Goal: Task Accomplishment & Management: Manage account settings

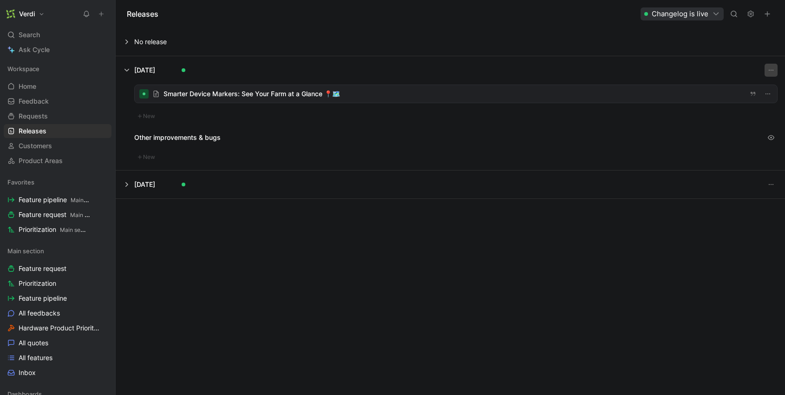
click at [772, 15] on button "button" at bounding box center [767, 13] width 13 height 13
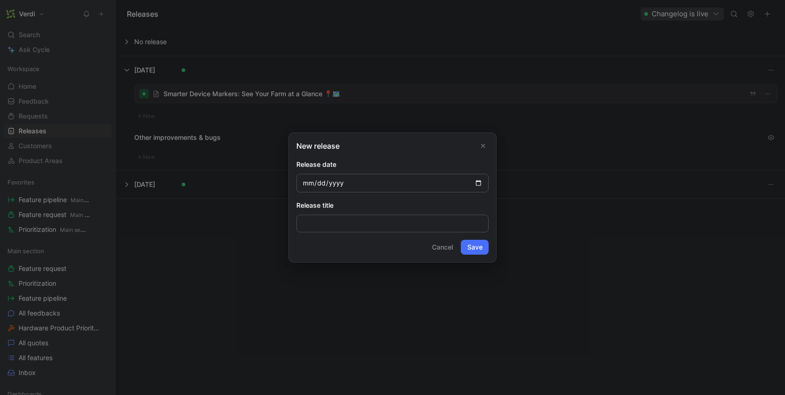
click at [477, 184] on input "date" at bounding box center [392, 183] width 192 height 19
type input "2025-03-19"
click at [480, 248] on button "Save" at bounding box center [475, 247] width 28 height 15
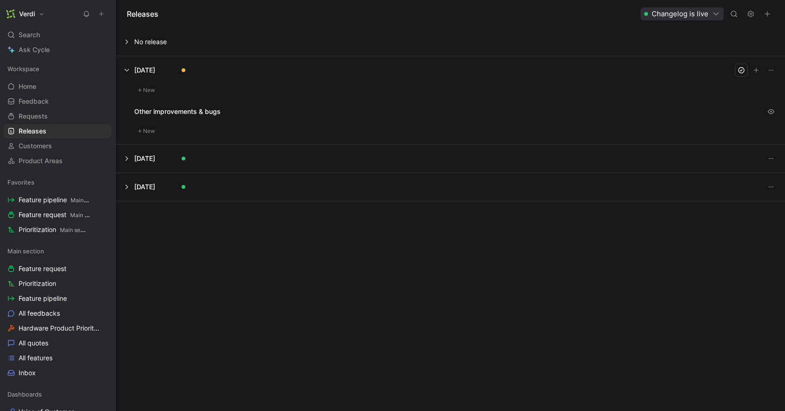
click at [146, 92] on button "New" at bounding box center [146, 90] width 24 height 11
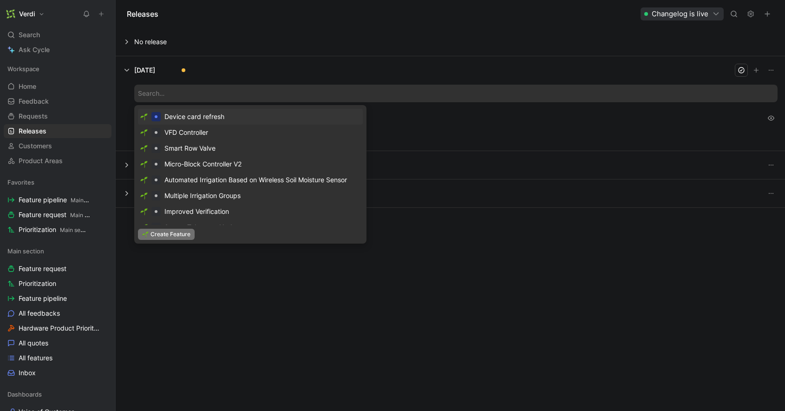
click at [173, 232] on span "Create Feature" at bounding box center [170, 233] width 40 height 9
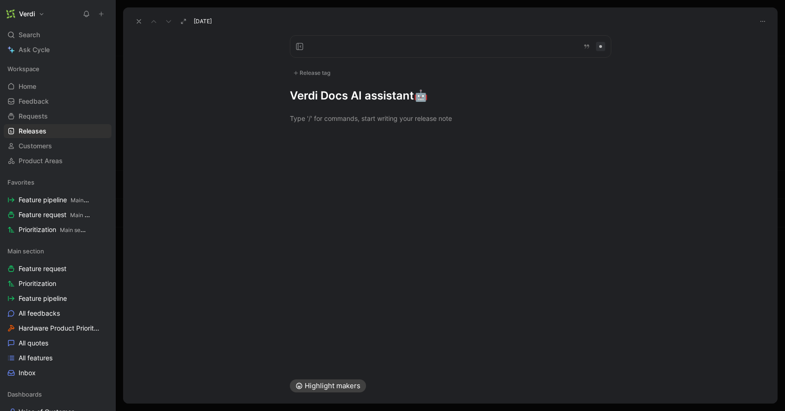
click at [303, 97] on h1 "Verdi Docs AI assistant 🤖" at bounding box center [450, 95] width 321 height 15
click at [390, 96] on h1 "Verdi Docs AI assistant 🤖" at bounding box center [450, 95] width 321 height 15
click at [415, 95] on h1 "Verdi Docs AI assistant 🤖" at bounding box center [450, 95] width 321 height 15
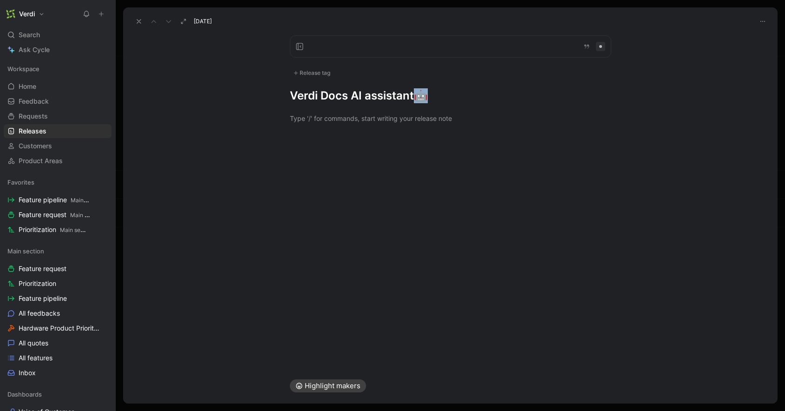
click at [413, 97] on h1 "Verdi Docs AI assistant 🤖" at bounding box center [450, 95] width 321 height 15
click at [412, 98] on h1 "Verdi Docs AI assistant 🤖" at bounding box center [450, 95] width 321 height 15
drag, startPoint x: 412, startPoint y: 97, endPoint x: 278, endPoint y: 98, distance: 133.3
click at [278, 98] on div "Release tag Verdi Docs AI assistant 🤖" at bounding box center [450, 69] width 357 height 68
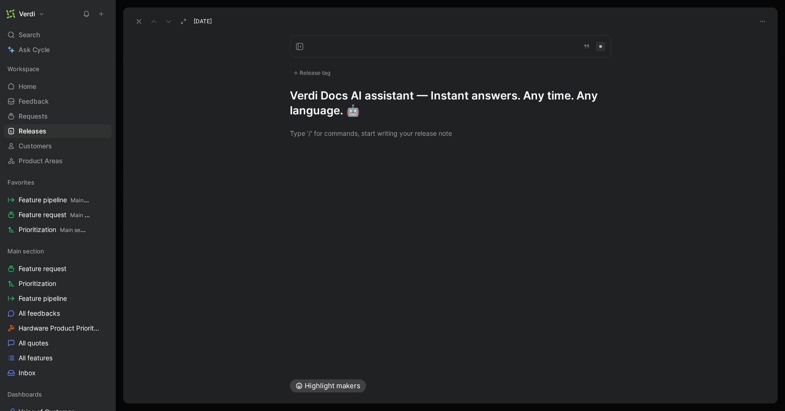
click at [307, 46] on div at bounding box center [450, 46] width 321 height 22
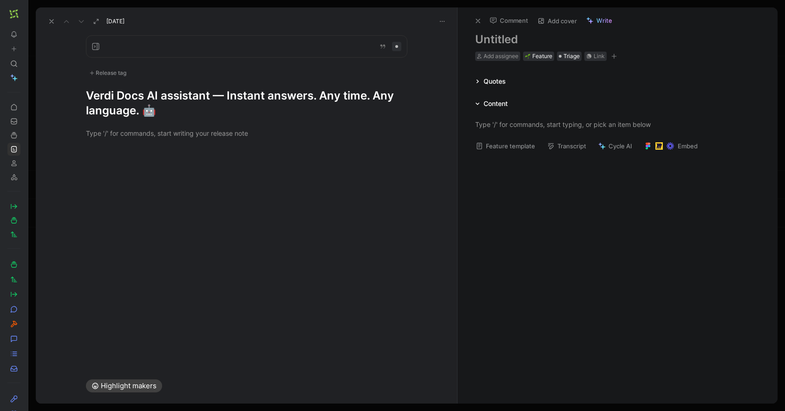
click at [490, 41] on h1 at bounding box center [617, 39] width 285 height 15
drag, startPoint x: 594, startPoint y: 333, endPoint x: 600, endPoint y: 233, distance: 100.0
click at [595, 333] on div "Comment Add cover Write Docs AI Add assignee Feature Triage Link Quotes Content…" at bounding box center [617, 205] width 320 height 396
click at [570, 53] on span "Triage" at bounding box center [571, 56] width 16 height 9
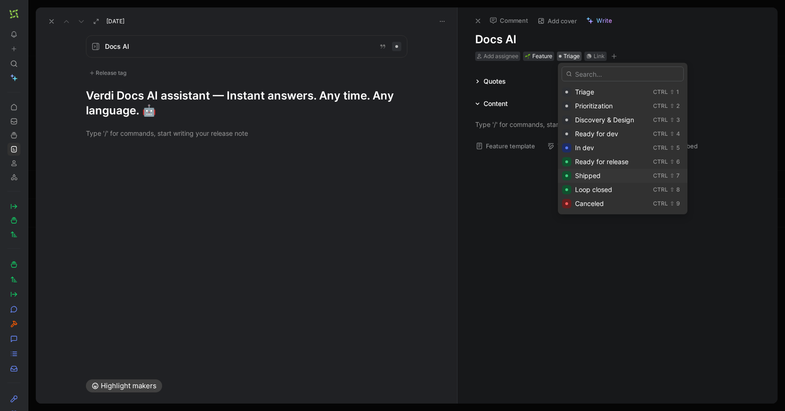
click at [604, 178] on div "Shipped" at bounding box center [612, 175] width 74 height 11
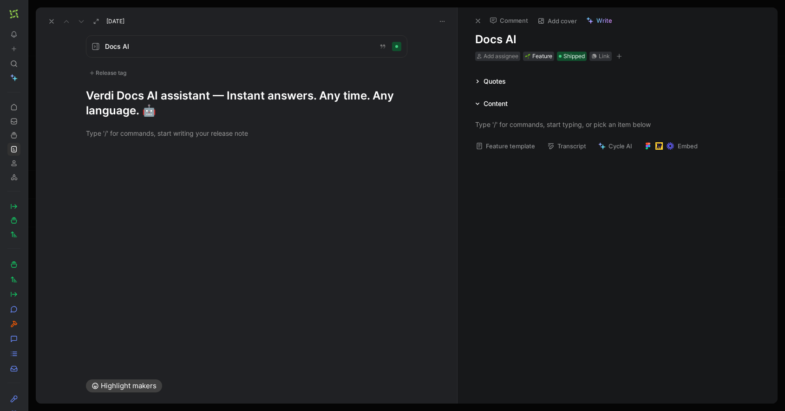
click at [477, 23] on icon at bounding box center [477, 20] width 7 height 7
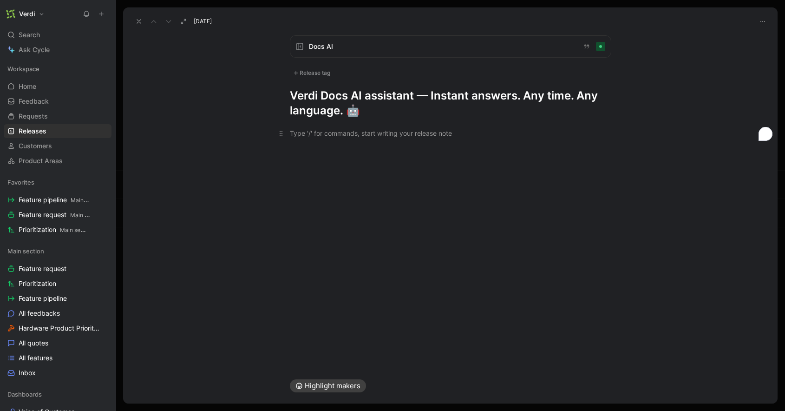
click at [348, 131] on div "To enrich screen reader interactions, please activate Accessibility in Grammarl…" at bounding box center [450, 133] width 321 height 10
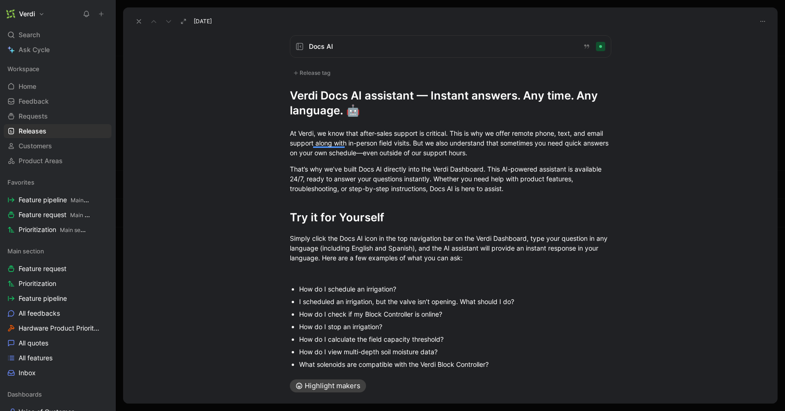
click at [375, 111] on h1 "Verdi Docs AI assistant — Instant answers. Any time. Any language. 🤖" at bounding box center [450, 103] width 321 height 30
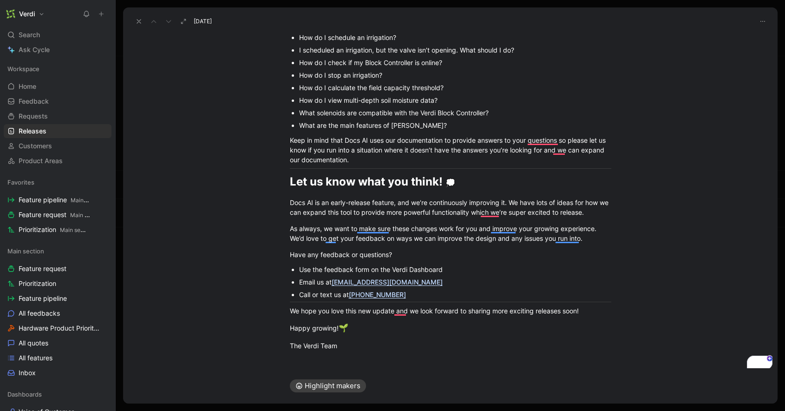
scroll to position [251, 0]
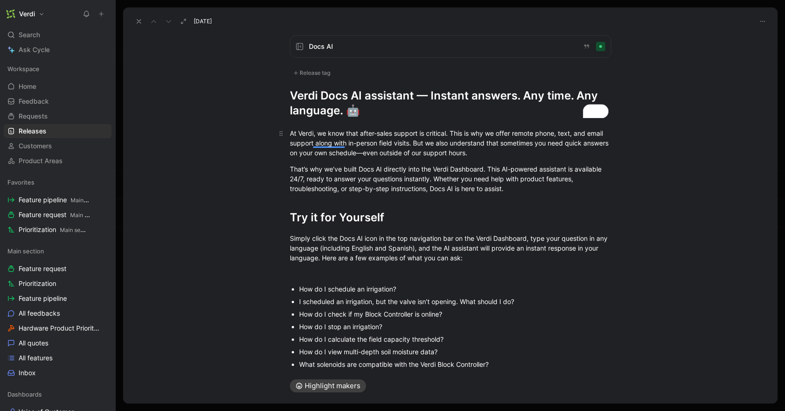
click at [290, 133] on div "At Verdi, we know that after-sales support is critical. This is why we offer re…" at bounding box center [450, 142] width 321 height 29
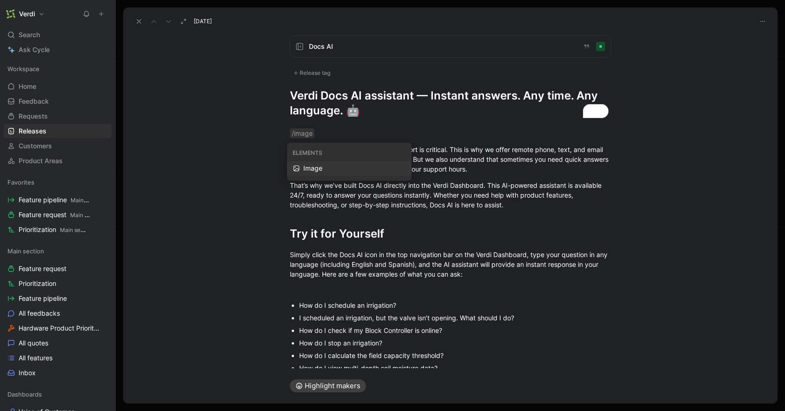
click at [319, 172] on div "Image" at bounding box center [354, 168] width 102 height 11
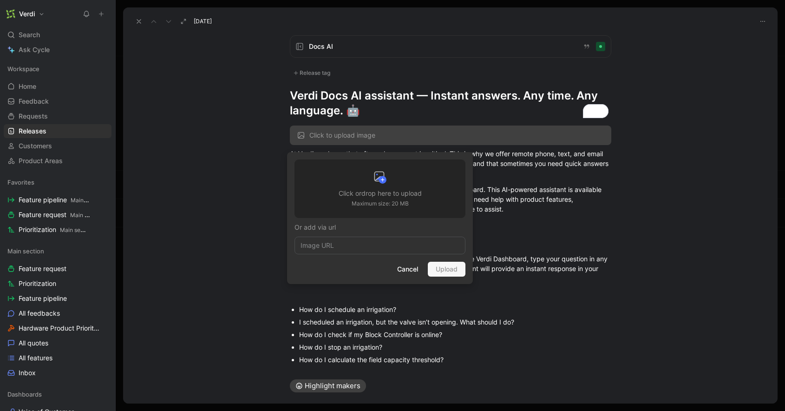
click at [361, 196] on h3 "Click or drop here to upload" at bounding box center [380, 193] width 83 height 11
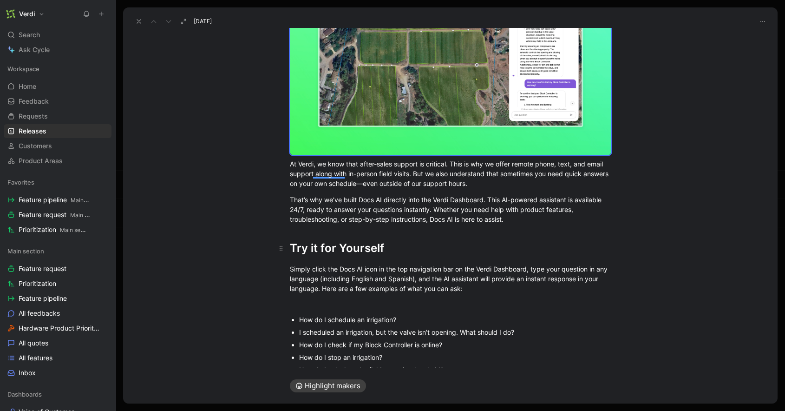
click at [372, 229] on h1 "Try it for Yourself" at bounding box center [450, 244] width 357 height 33
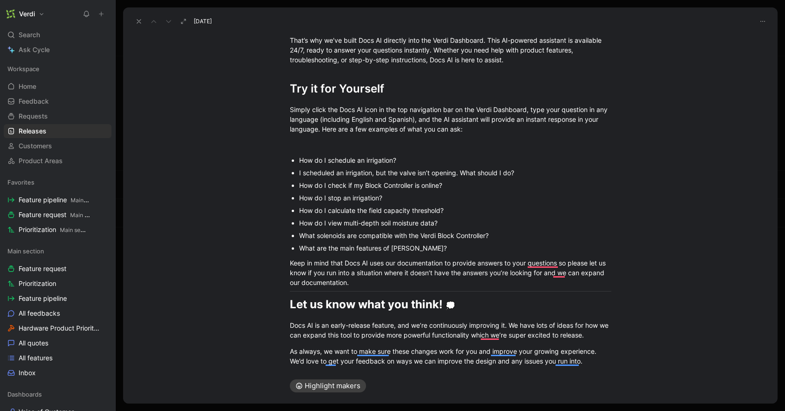
click at [337, 185] on div "How do I check if my Block Controller is online?" at bounding box center [455, 185] width 312 height 10
click at [296, 148] on p "To enrich screen reader interactions, please activate Accessibility in Grammarl…" at bounding box center [450, 144] width 357 height 15
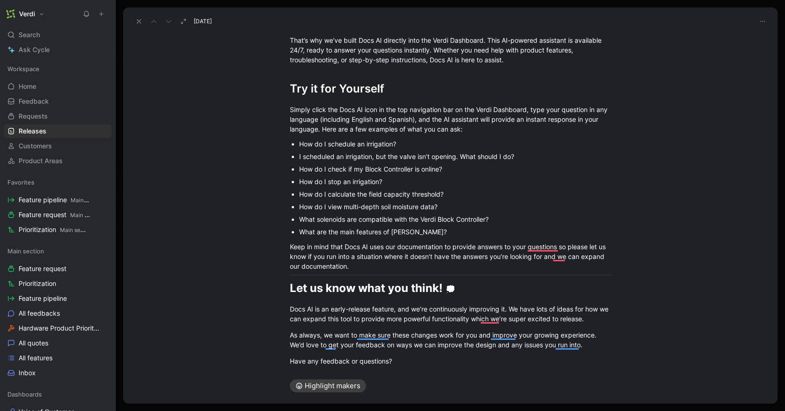
click at [414, 150] on p "I scheduled an irrigation, but the valve isn’t opening. What should I do?" at bounding box center [455, 156] width 312 height 13
click at [415, 146] on div "How do I schedule an irrigation?" at bounding box center [455, 144] width 312 height 10
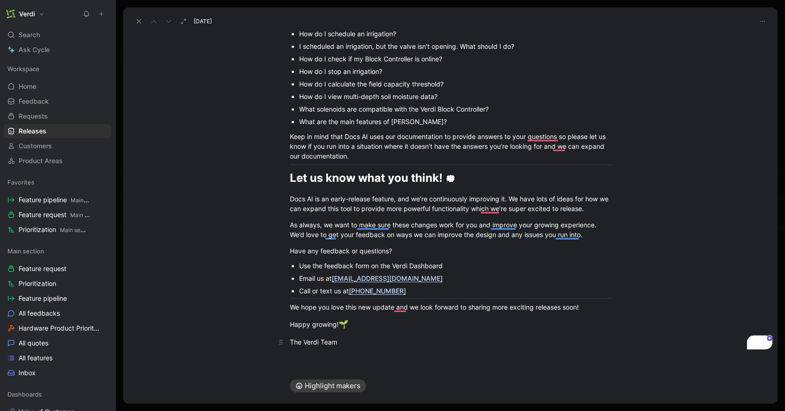
click at [352, 337] on div "The Verdi Team" at bounding box center [450, 342] width 321 height 10
click at [335, 358] on div at bounding box center [450, 362] width 654 height 11
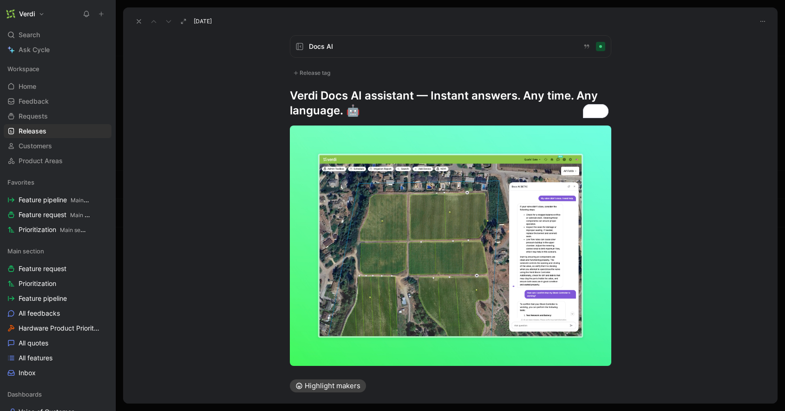
click at [320, 75] on div "Release tag" at bounding box center [312, 72] width 44 height 11
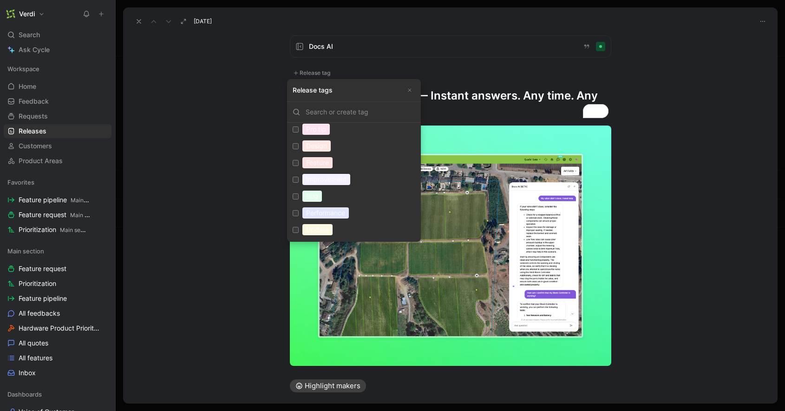
click at [297, 162] on input "Feature Edit" at bounding box center [296, 163] width 6 height 6
checkbox input "true"
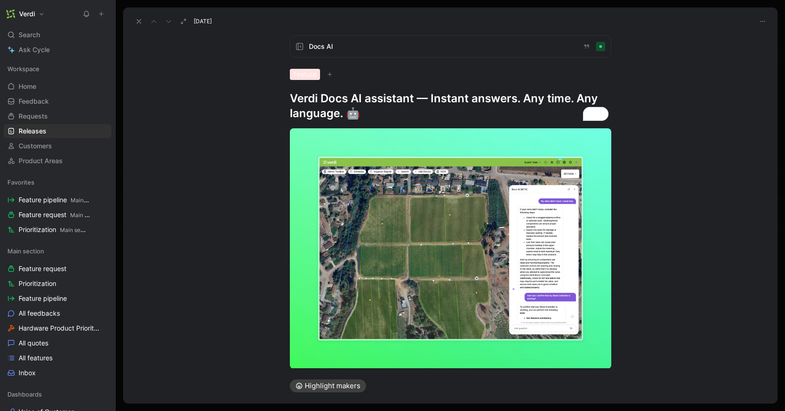
click at [142, 24] on icon at bounding box center [138, 21] width 7 height 7
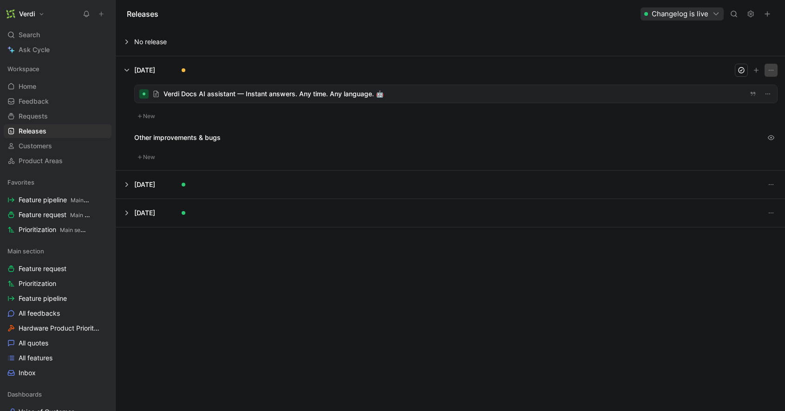
click at [769, 66] on icon "button" at bounding box center [770, 69] width 7 height 7
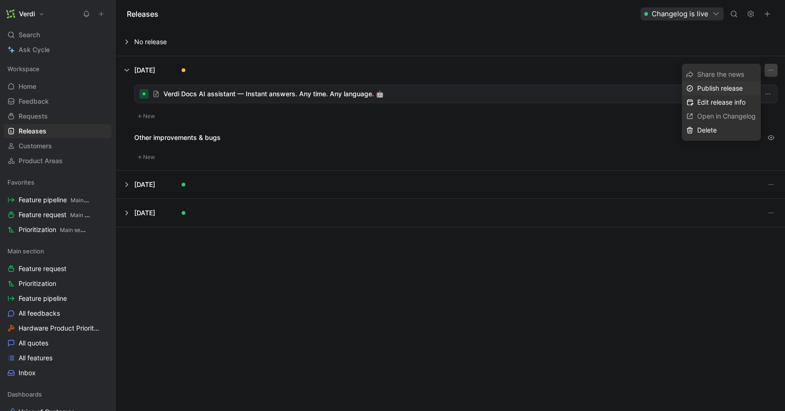
click at [728, 91] on span "Publish release" at bounding box center [720, 88] width 46 height 8
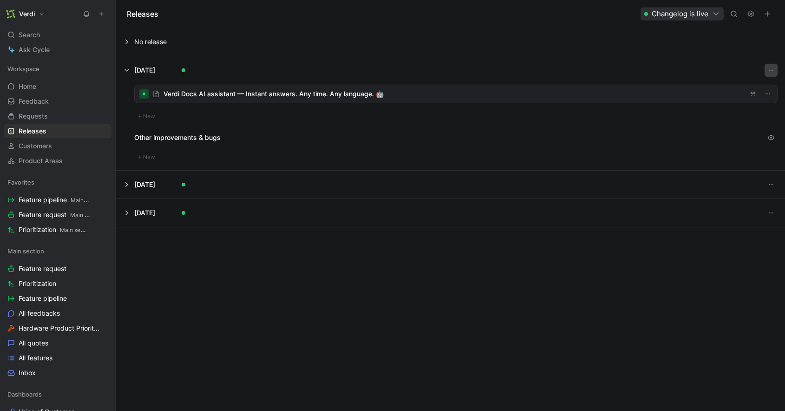
click at [640, 38] on button at bounding box center [450, 42] width 668 height 28
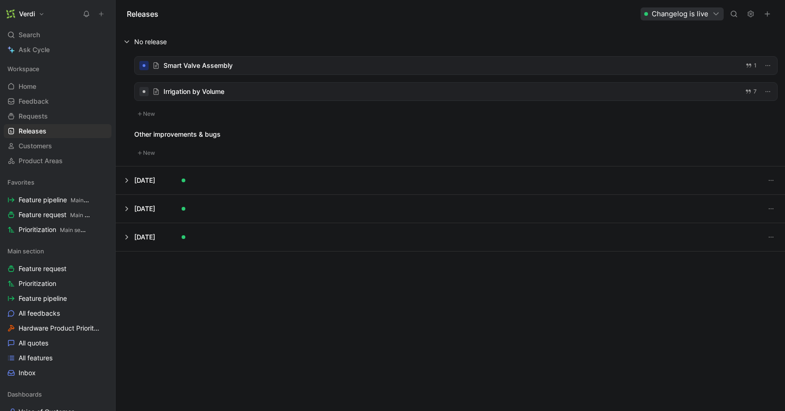
click at [753, 14] on icon at bounding box center [750, 13] width 7 height 7
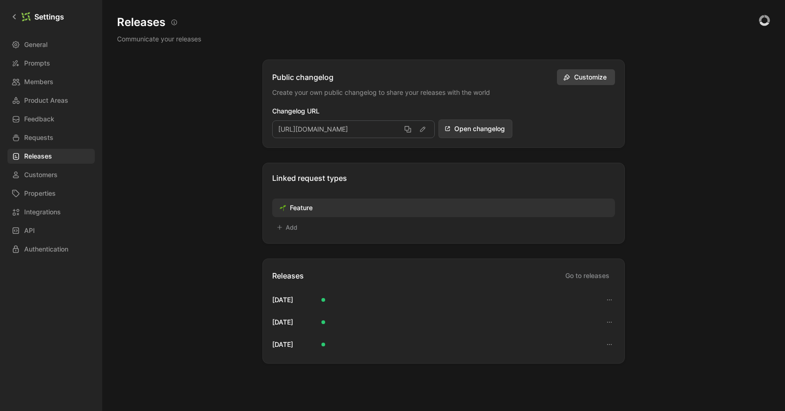
click at [597, 80] on span "Customize" at bounding box center [591, 77] width 35 height 11
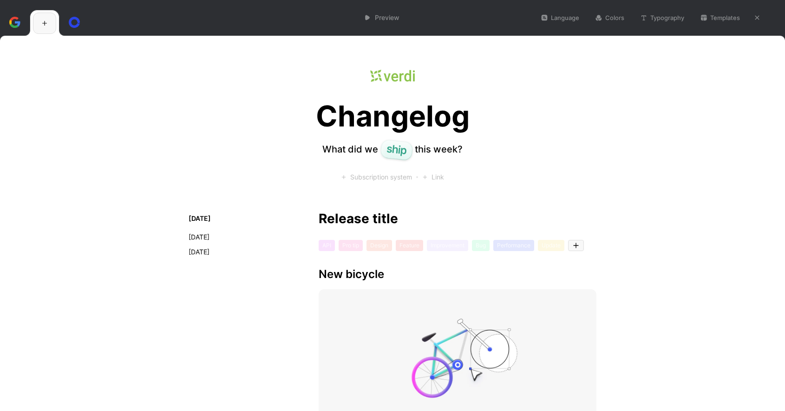
click at [382, 123] on h1 "Changelog" at bounding box center [393, 116] width 154 height 32
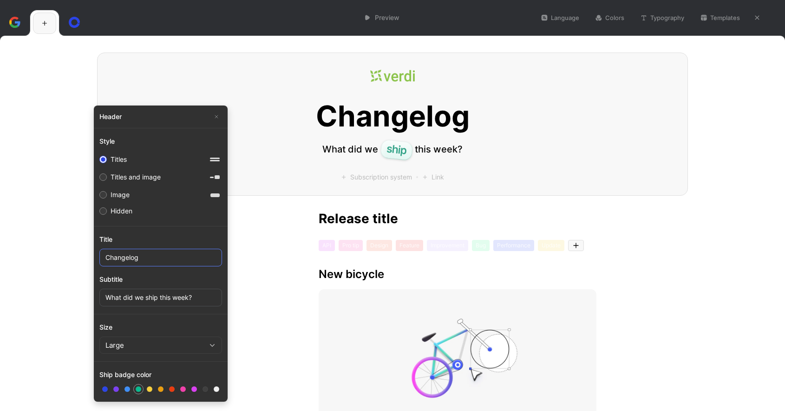
click at [162, 260] on input "Changelog" at bounding box center [160, 257] width 123 height 18
click at [167, 303] on input "What did we ship this week?" at bounding box center [160, 297] width 123 height 18
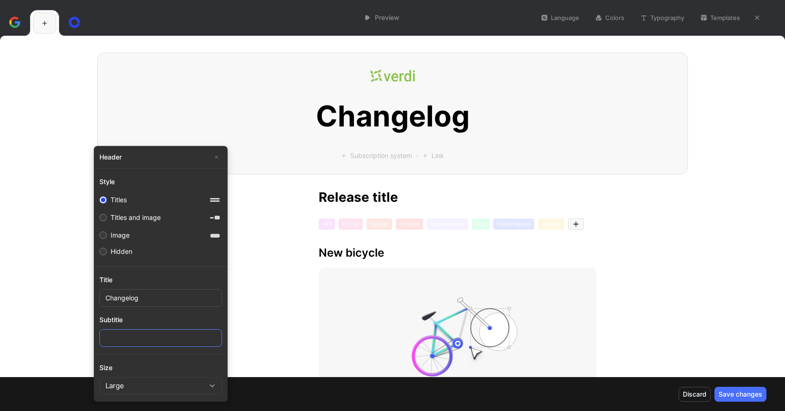
paste input "Verdi Product Updates"
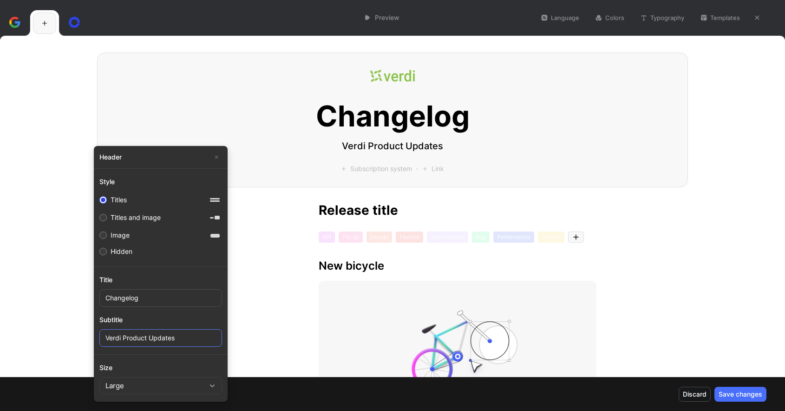
type input "Verdi Product Updates"
click at [193, 387] on button "Large" at bounding box center [160, 385] width 123 height 17
click at [157, 338] on div "Medium" at bounding box center [161, 336] width 114 height 11
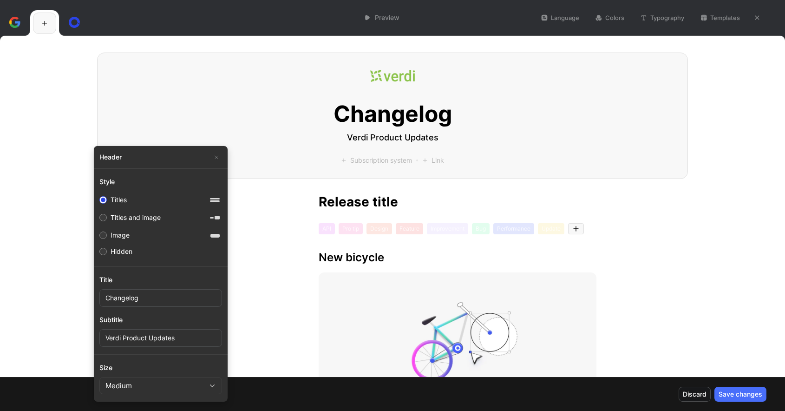
click at [161, 222] on div "Titles and image" at bounding box center [136, 217] width 50 height 11
click at [107, 221] on input "Titles and image" at bounding box center [102, 217] width 7 height 7
radio input "true"
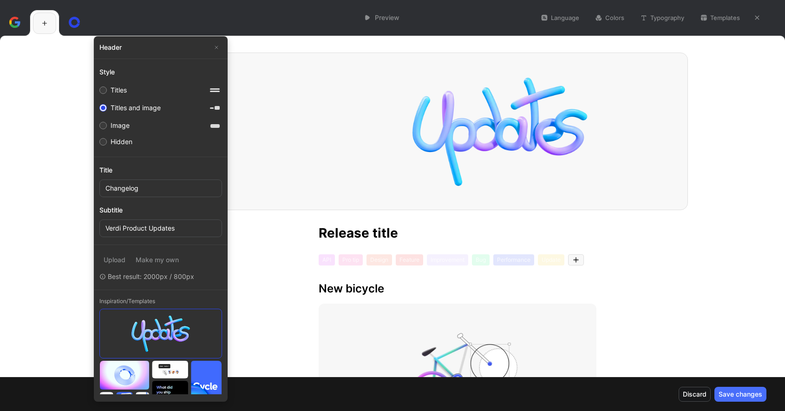
click at [124, 94] on div "Titles" at bounding box center [119, 90] width 16 height 11
click at [107, 94] on input "Titles" at bounding box center [102, 89] width 7 height 7
radio input "true"
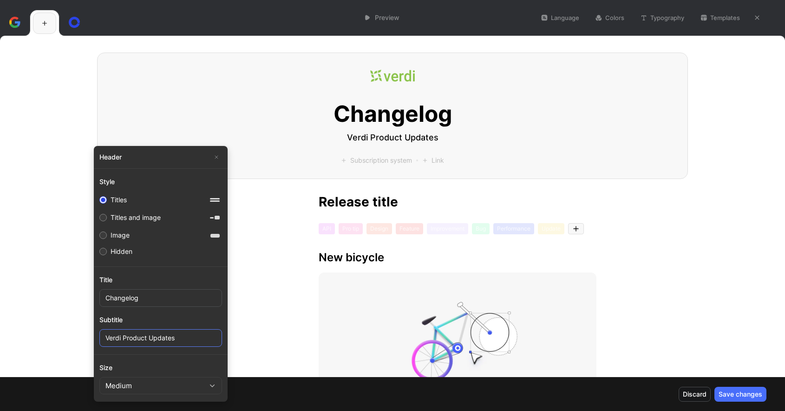
drag, startPoint x: 124, startPoint y: 338, endPoint x: 102, endPoint y: 335, distance: 22.0
click at [102, 335] on input "Verdi Product Updates" at bounding box center [160, 338] width 123 height 18
click at [170, 335] on input "New Features and Product Updates" at bounding box center [160, 338] width 123 height 18
click at [170, 336] on input "New Features and Product Updates" at bounding box center [160, 338] width 123 height 18
click at [188, 333] on input "New Features, Updates" at bounding box center [160, 338] width 123 height 18
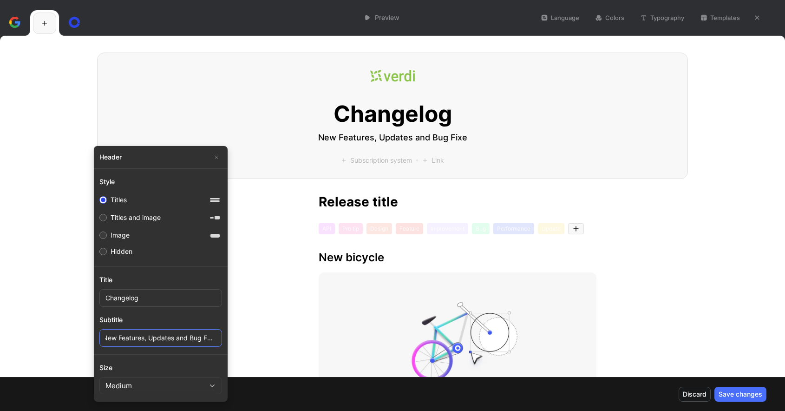
scroll to position [0, 6]
type input "New Features, Updates and Bug Fixes"
click at [138, 297] on input "Changelog" at bounding box center [160, 298] width 123 height 18
click at [108, 299] on input "Changelog" at bounding box center [160, 298] width 123 height 18
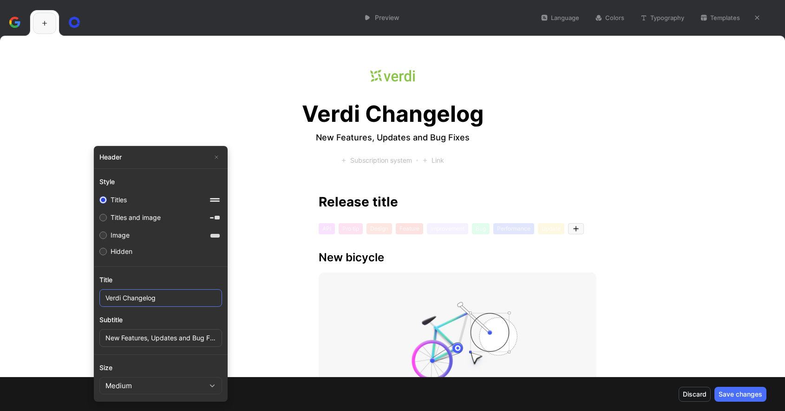
type input "Verdi Changelog"
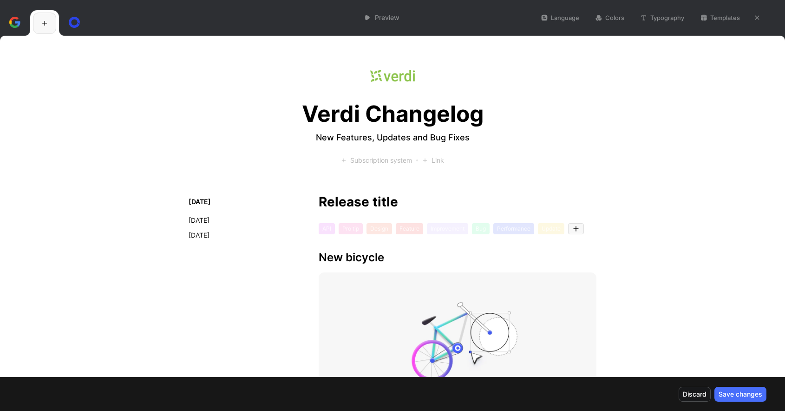
click at [371, 159] on div "Subscription system" at bounding box center [376, 160] width 71 height 9
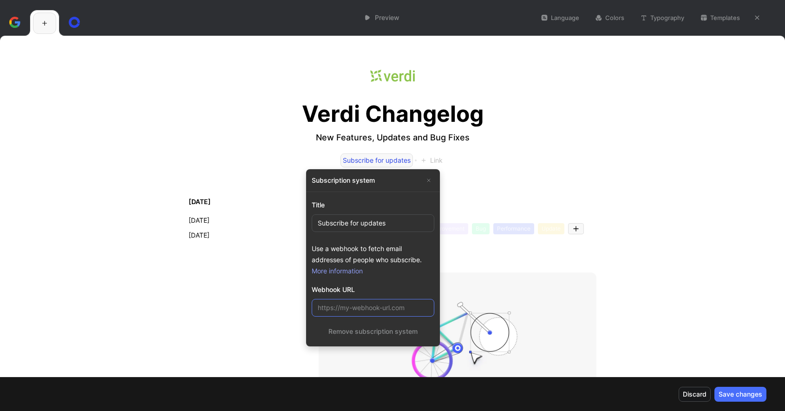
click at [373, 306] on input "url" at bounding box center [373, 308] width 123 height 18
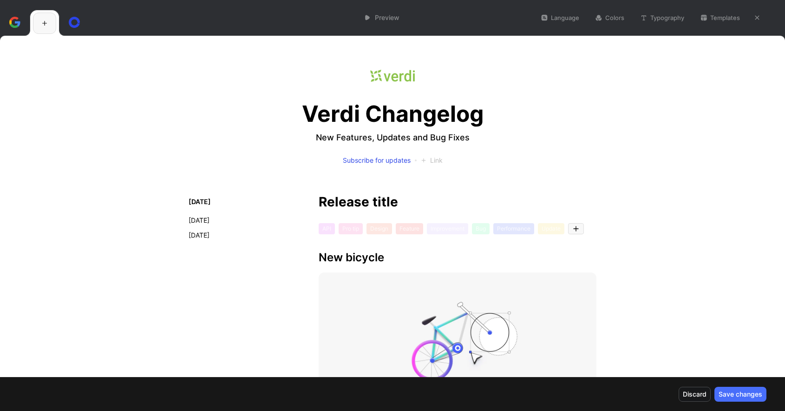
click at [434, 159] on div "Link" at bounding box center [432, 160] width 22 height 9
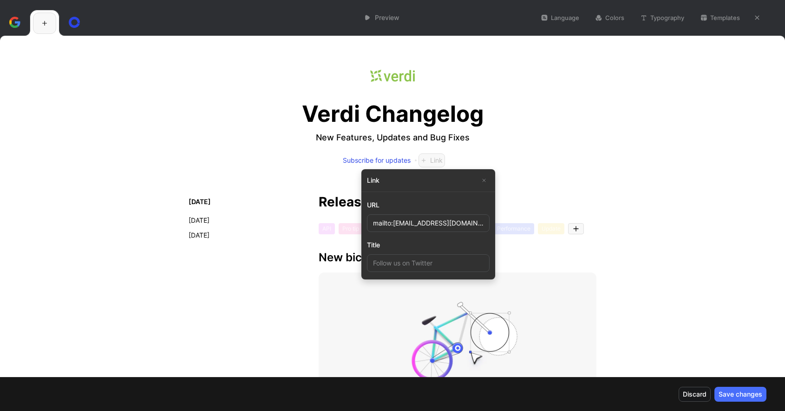
click at [413, 226] on input "mailto:support@verdi.ag" at bounding box center [428, 223] width 123 height 18
type input "mailto:support@verdi.ag"
click at [407, 265] on input at bounding box center [428, 263] width 123 height 18
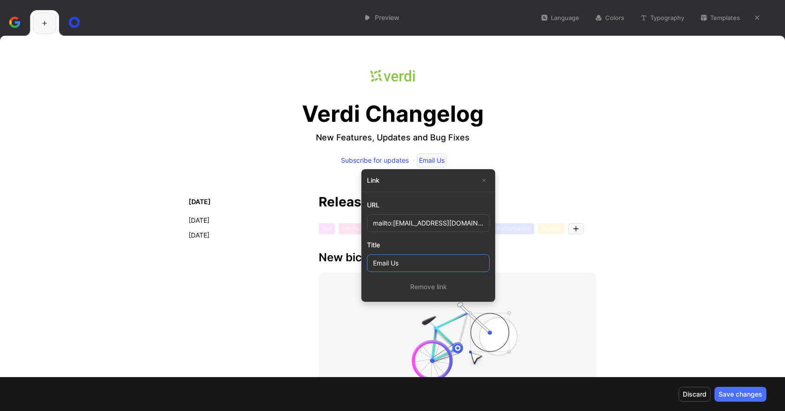
type input "Email Us"
click at [486, 180] on icon "button" at bounding box center [484, 180] width 6 height 6
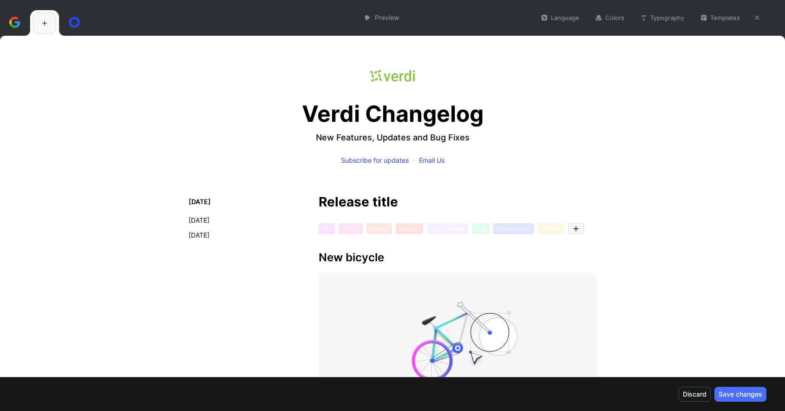
click at [426, 161] on div "Email Us" at bounding box center [432, 160] width 26 height 9
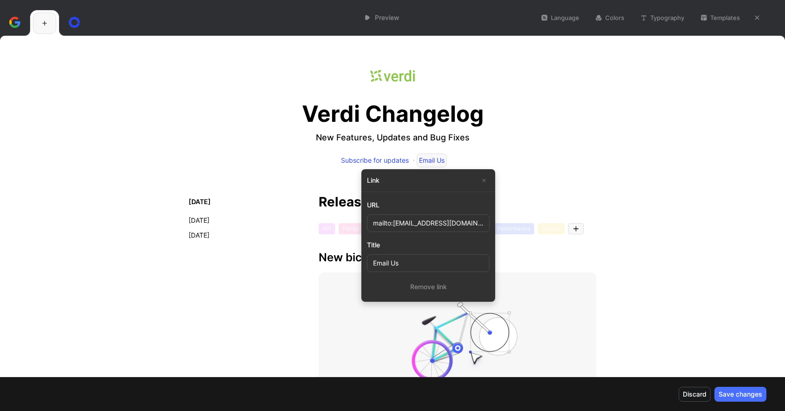
click at [433, 220] on input "mailto:support@verdi.ag" at bounding box center [428, 223] width 123 height 18
click at [433, 219] on input "mailto:support@verdi.ag" at bounding box center [428, 223] width 123 height 18
click at [423, 283] on button "Remove link" at bounding box center [428, 286] width 123 height 15
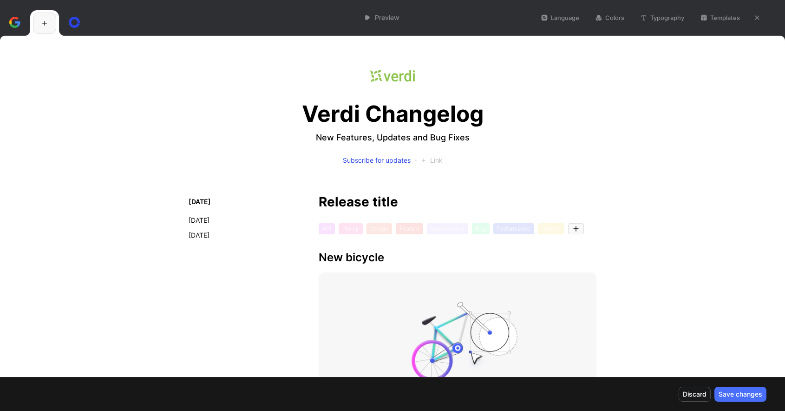
click at [684, 18] on button "Typography" at bounding box center [662, 17] width 52 height 13
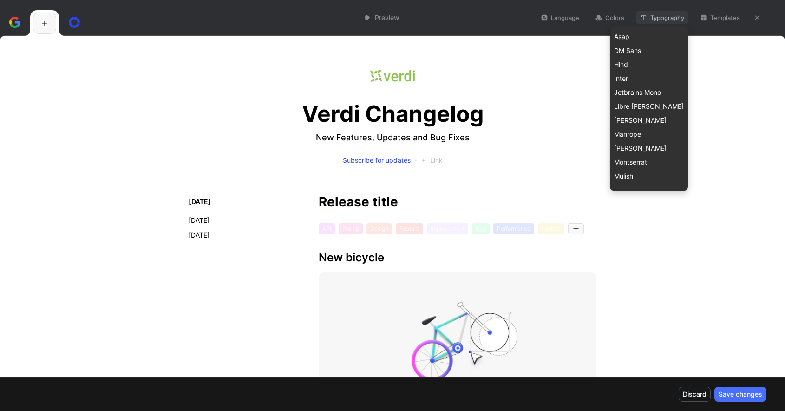
scroll to position [66, 0]
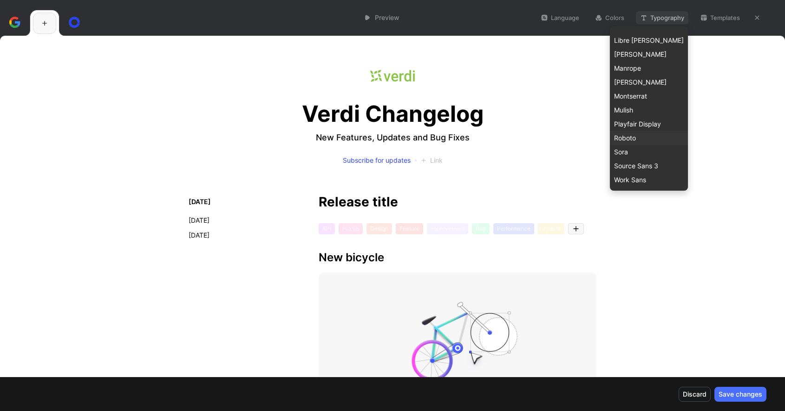
click at [636, 138] on span "Roboto" at bounding box center [625, 138] width 22 height 8
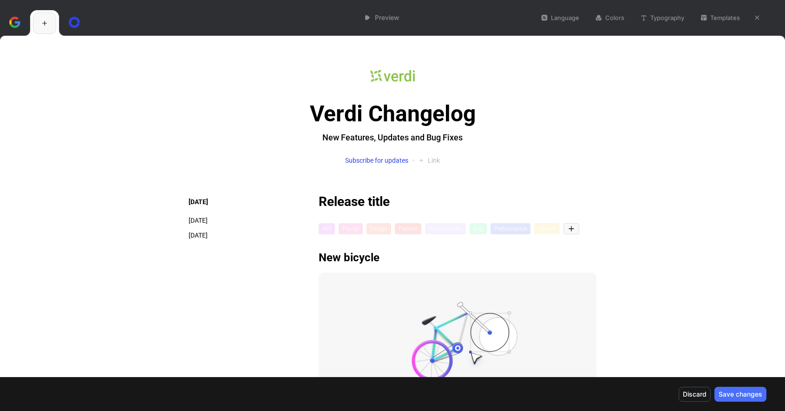
click at [678, 23] on button "Typography" at bounding box center [662, 17] width 52 height 13
click at [713, 19] on button "Templates" at bounding box center [720, 17] width 48 height 13
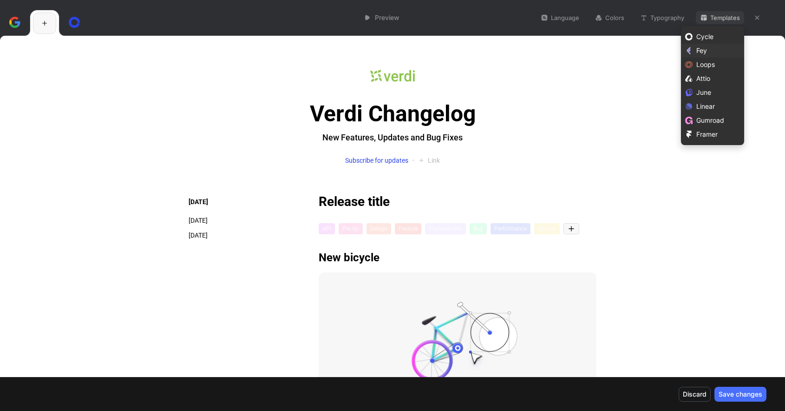
click at [702, 51] on span "Fey" at bounding box center [701, 50] width 11 height 8
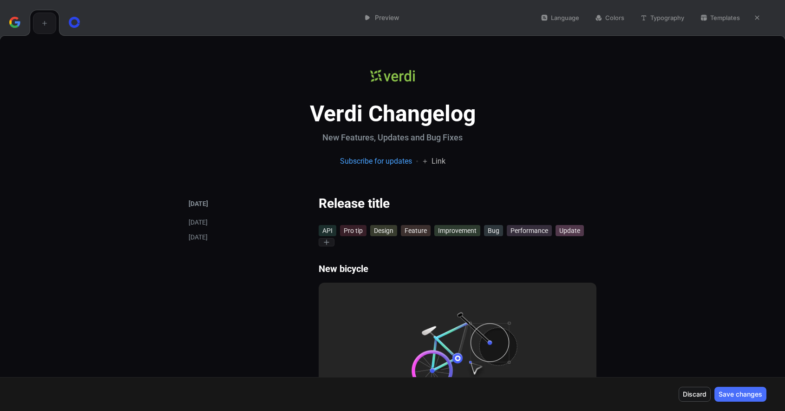
click at [712, 14] on button "Templates" at bounding box center [720, 17] width 48 height 13
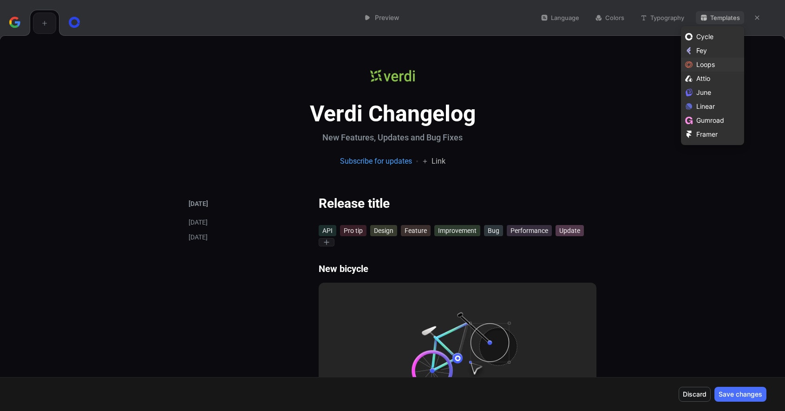
click at [714, 68] on div "Loops" at bounding box center [718, 64] width 44 height 11
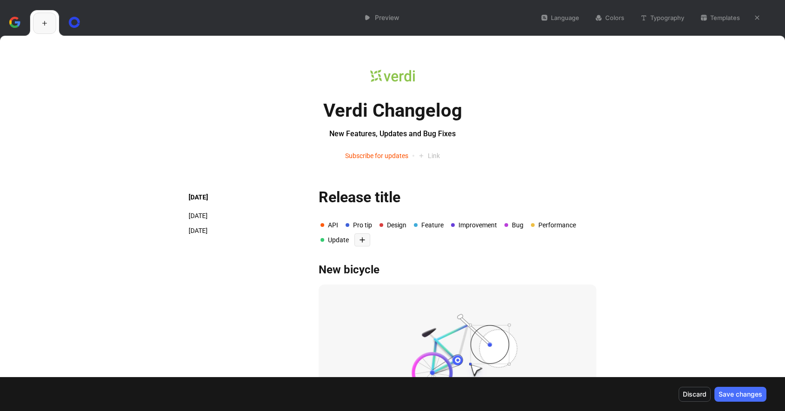
click at [714, 23] on button "Templates" at bounding box center [720, 17] width 48 height 13
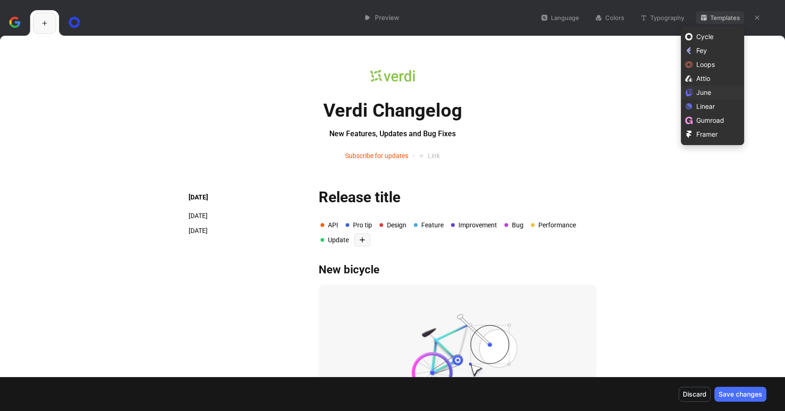
click at [716, 92] on div "June" at bounding box center [718, 92] width 44 height 11
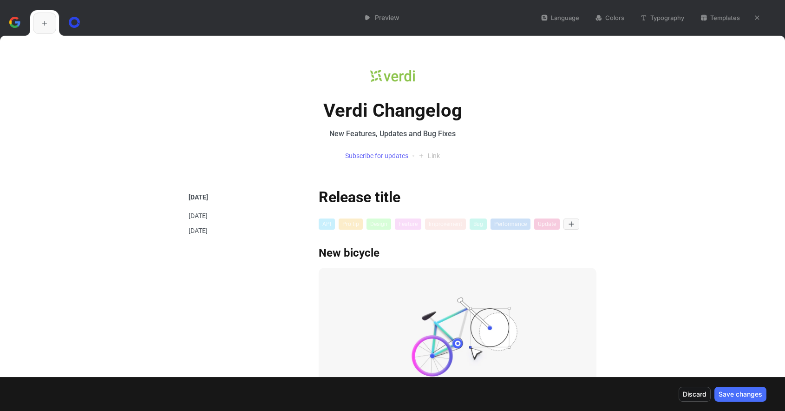
click at [722, 20] on button "Templates" at bounding box center [720, 17] width 48 height 13
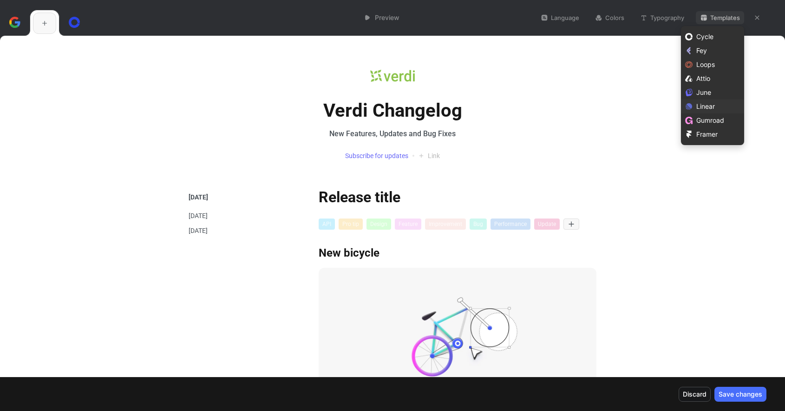
click at [712, 105] on span "Linear" at bounding box center [705, 106] width 19 height 8
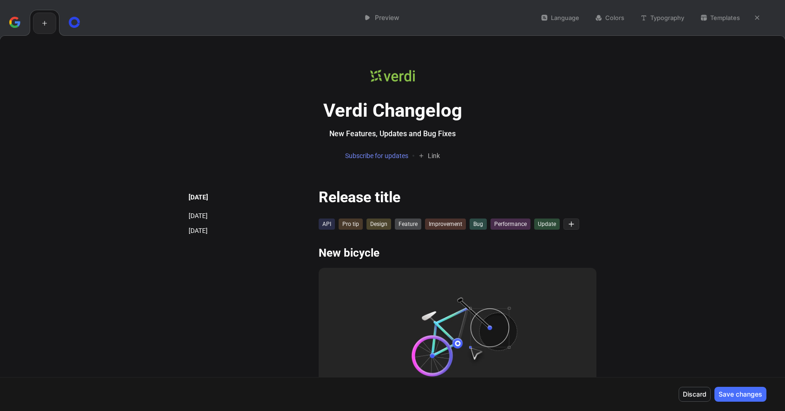
click at [716, 20] on button "Templates" at bounding box center [720, 17] width 48 height 13
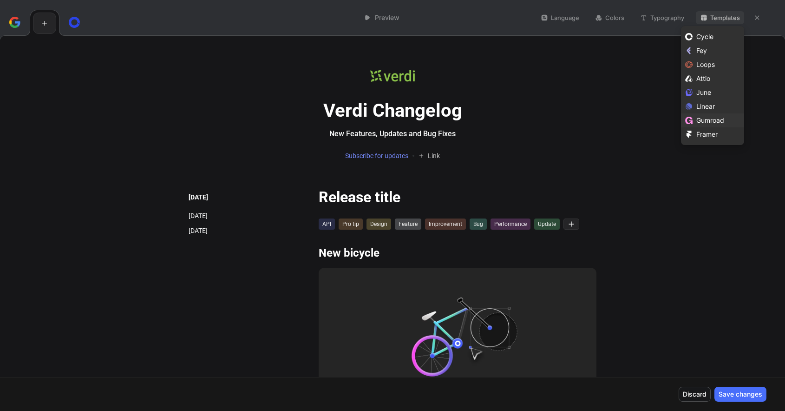
click at [711, 122] on span "Gumroad" at bounding box center [710, 120] width 28 height 8
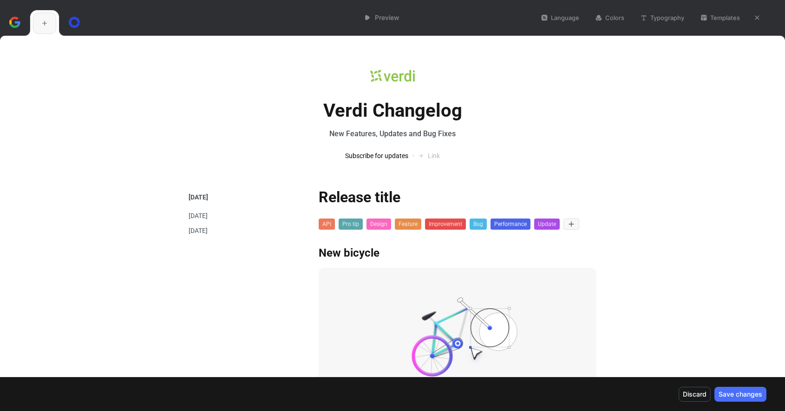
click at [723, 16] on button "Templates" at bounding box center [720, 17] width 48 height 13
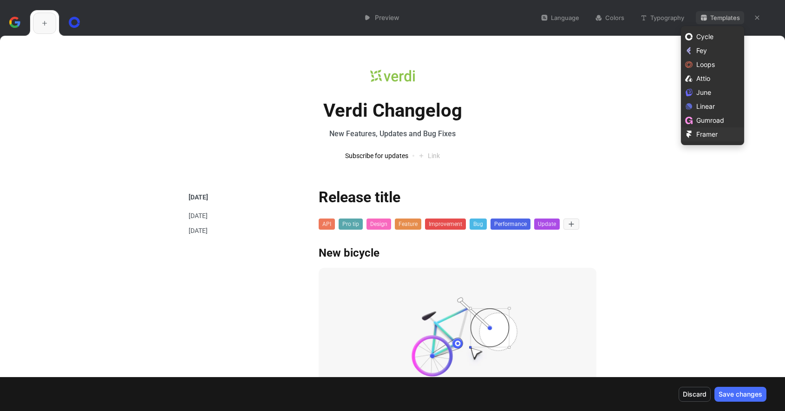
click at [716, 134] on span "Framer" at bounding box center [706, 134] width 21 height 8
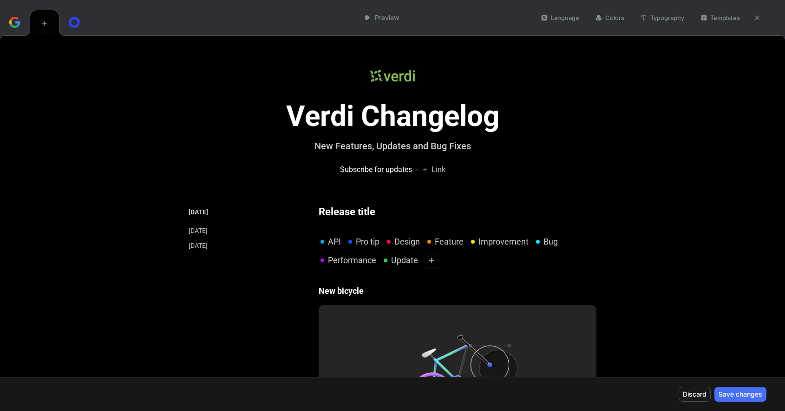
click at [716, 18] on button "Templates" at bounding box center [720, 17] width 48 height 13
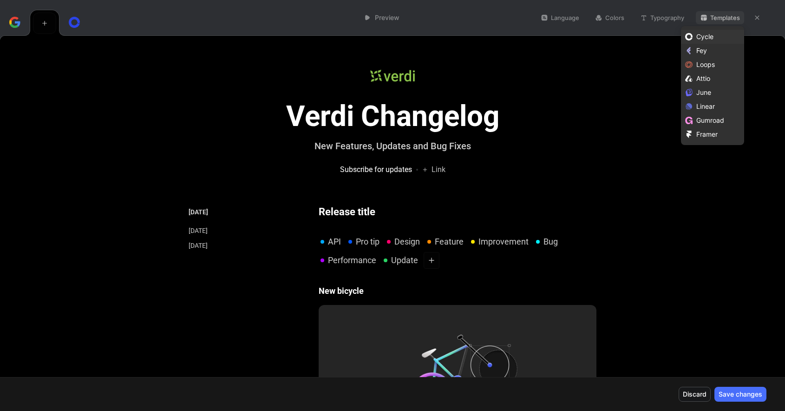
click at [714, 39] on div "Cycle" at bounding box center [718, 36] width 44 height 11
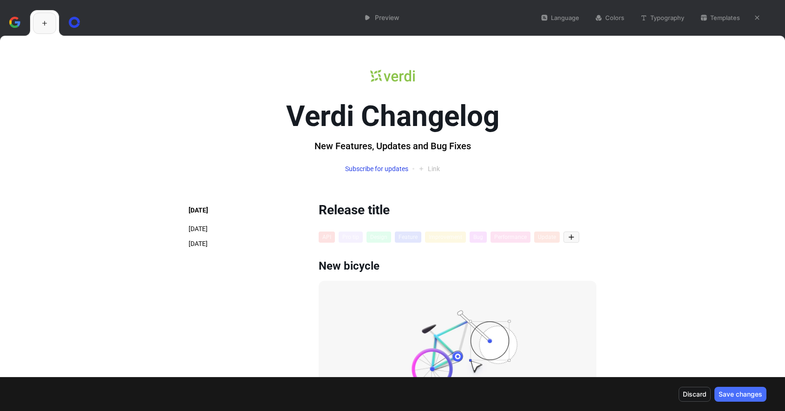
click at [612, 20] on button "Colors" at bounding box center [610, 17] width 38 height 13
click at [397, 76] on img at bounding box center [392, 75] width 45 height 19
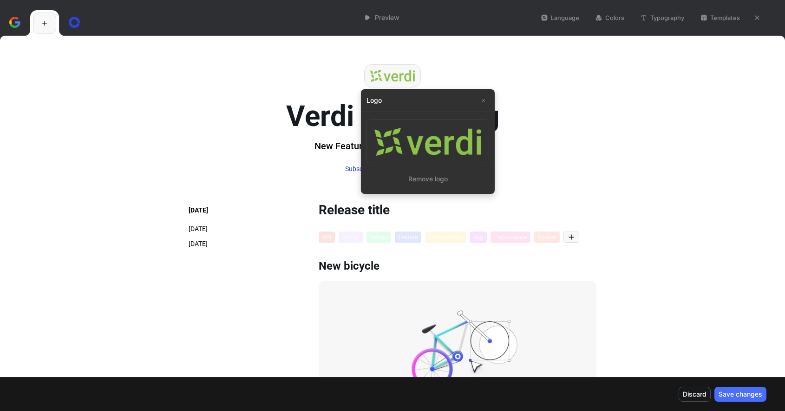
click at [483, 101] on icon "button" at bounding box center [484, 101] width 6 height 6
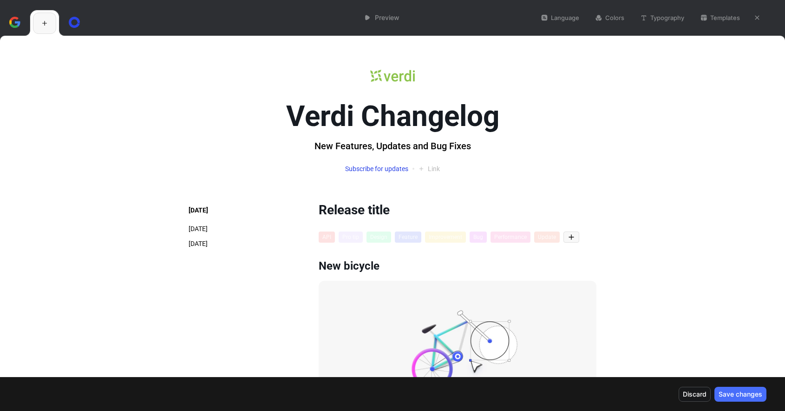
click at [568, 19] on button "Language" at bounding box center [559, 17] width 47 height 13
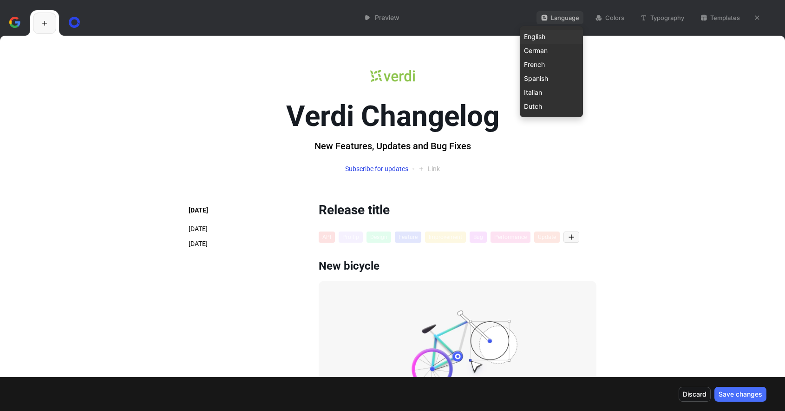
click at [547, 34] on div "English" at bounding box center [551, 36] width 55 height 11
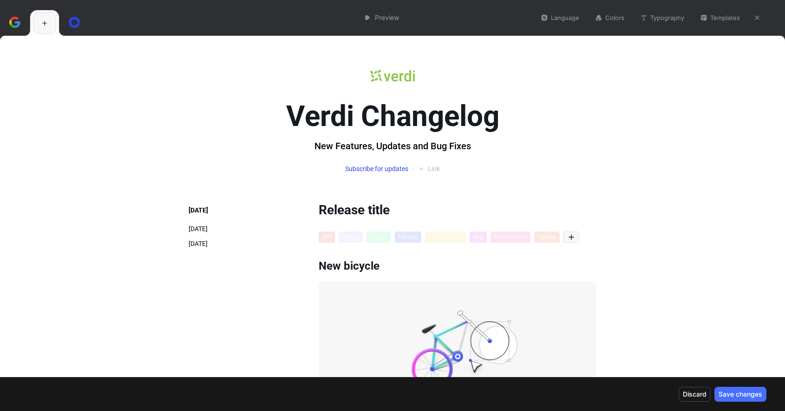
click at [750, 394] on button "Save changes" at bounding box center [740, 393] width 52 height 15
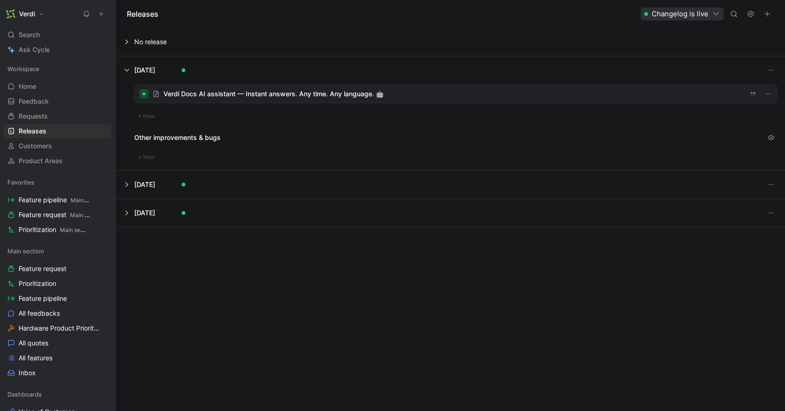
click at [147, 43] on button at bounding box center [450, 42] width 668 height 28
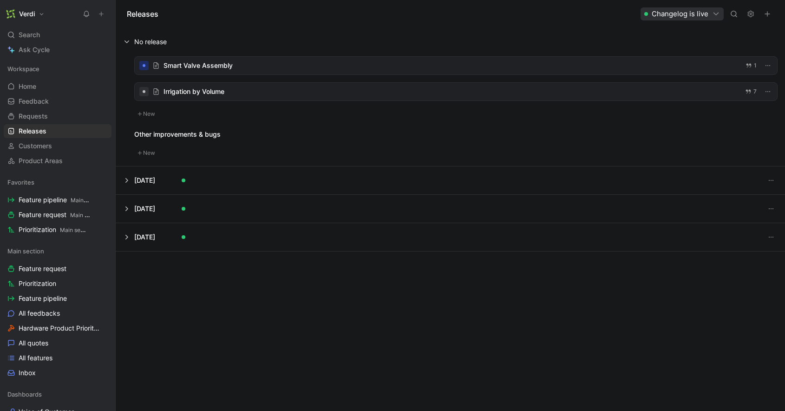
click at [215, 181] on button at bounding box center [450, 180] width 668 height 28
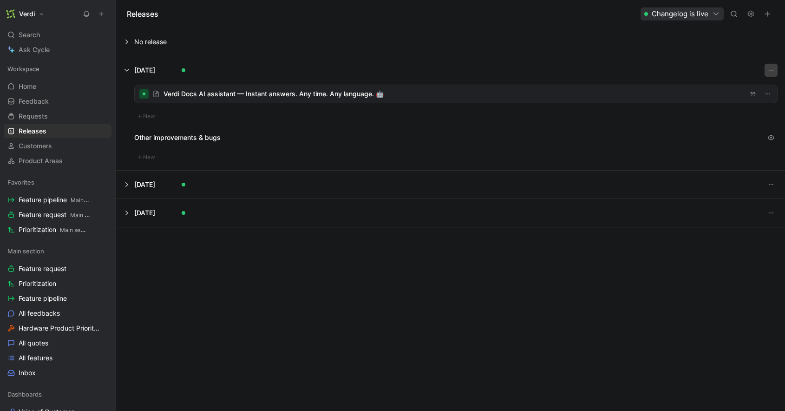
click at [772, 73] on icon "button" at bounding box center [770, 69] width 7 height 7
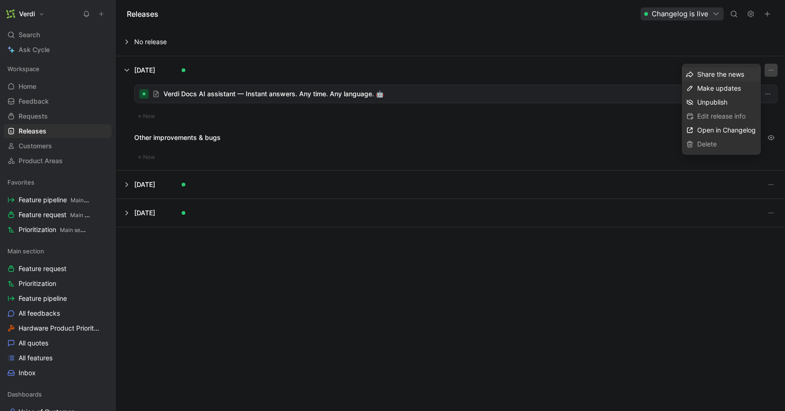
click at [734, 75] on span "Share the news" at bounding box center [720, 74] width 47 height 8
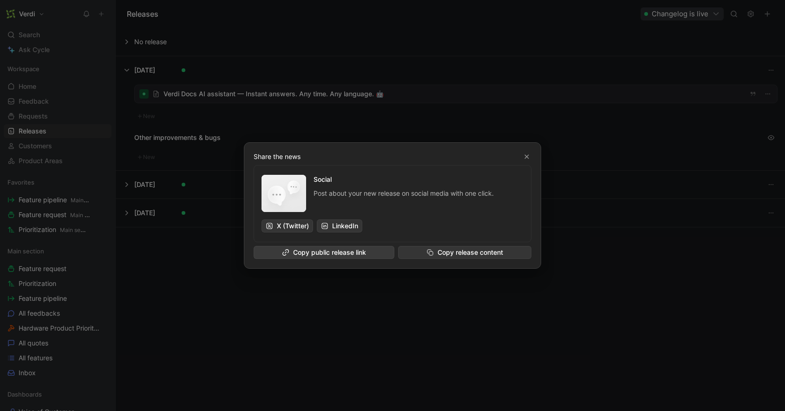
click at [368, 251] on span "Copy public release link" at bounding box center [324, 252] width 132 height 11
drag, startPoint x: 526, startPoint y: 153, endPoint x: 531, endPoint y: 150, distance: 6.0
click at [526, 153] on button "button" at bounding box center [526, 156] width 9 height 9
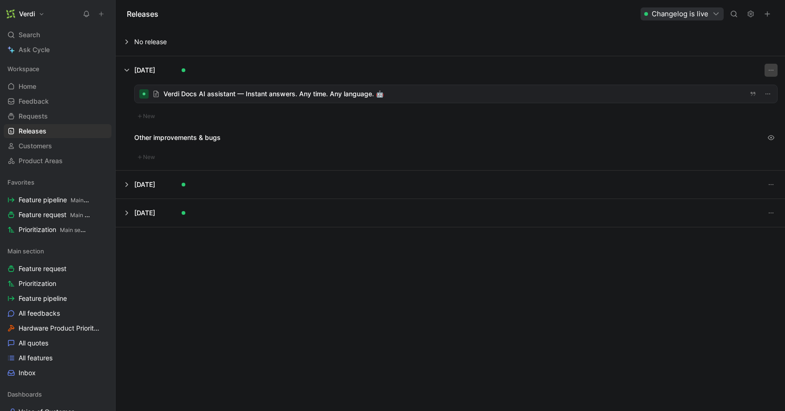
click at [772, 72] on icon "button" at bounding box center [770, 69] width 7 height 7
click at [598, 68] on button at bounding box center [450, 70] width 668 height 28
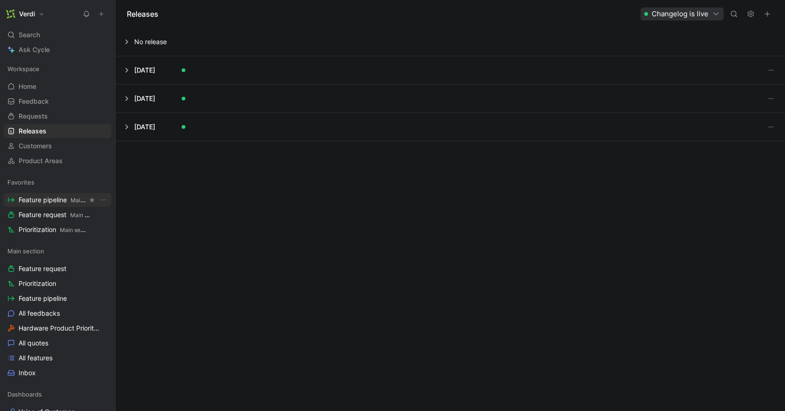
click at [53, 201] on span "Feature pipeline Main section" at bounding box center [53, 200] width 69 height 10
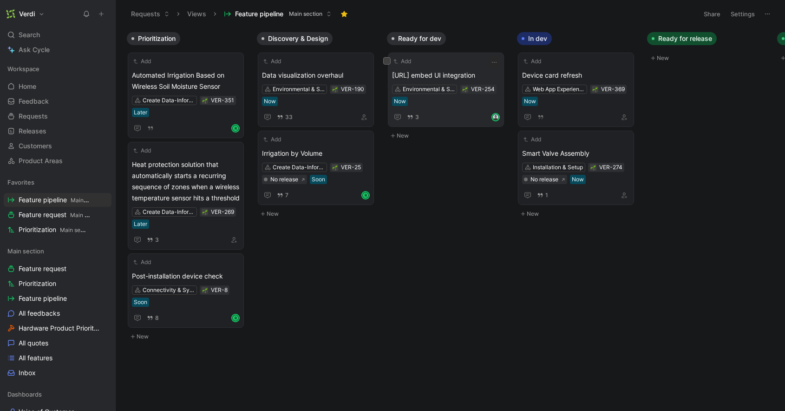
click at [487, 73] on span "Precip.ai embed UI integration" at bounding box center [446, 75] width 108 height 11
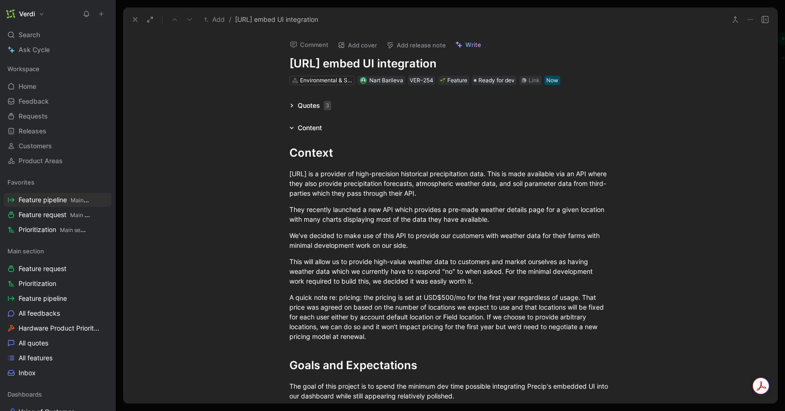
click at [36, 14] on button "Verdi" at bounding box center [25, 13] width 43 height 13
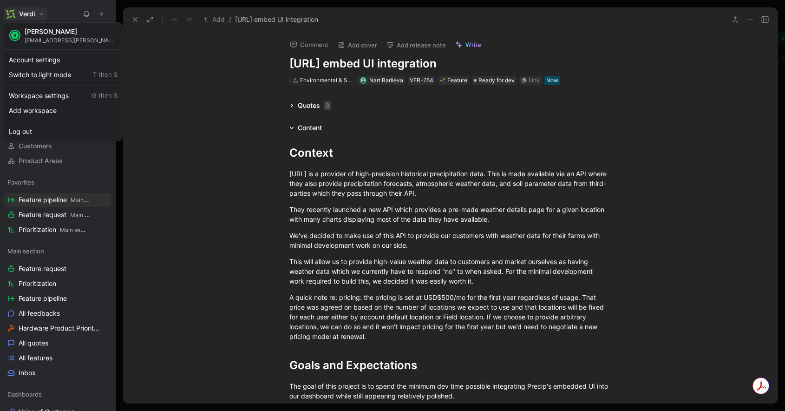
click at [46, 13] on div at bounding box center [392, 205] width 785 height 411
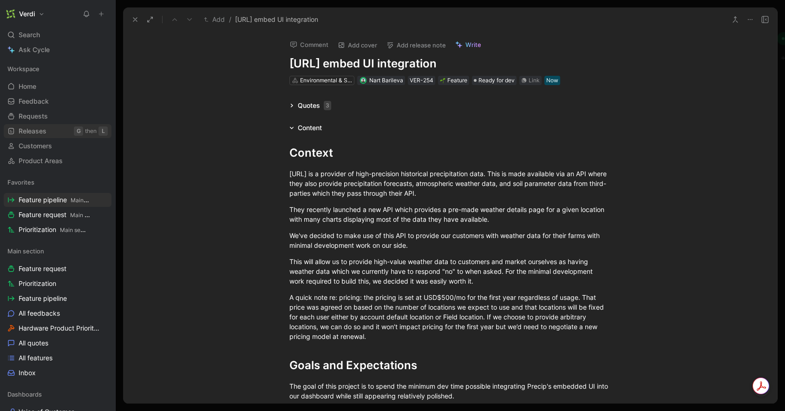
click at [51, 135] on link "Releases G then L" at bounding box center [58, 131] width 108 height 14
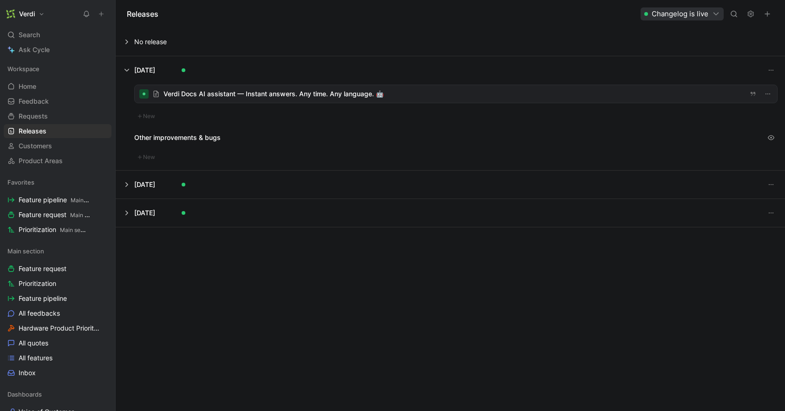
click at [771, 11] on icon "button" at bounding box center [767, 13] width 7 height 7
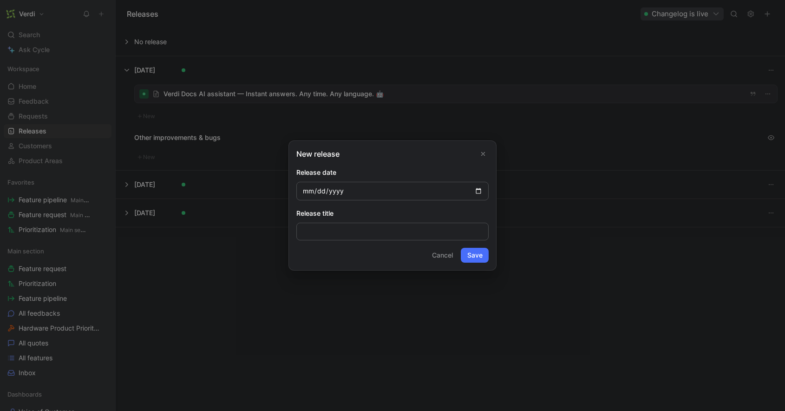
click at [484, 153] on icon "Close" at bounding box center [483, 153] width 7 height 7
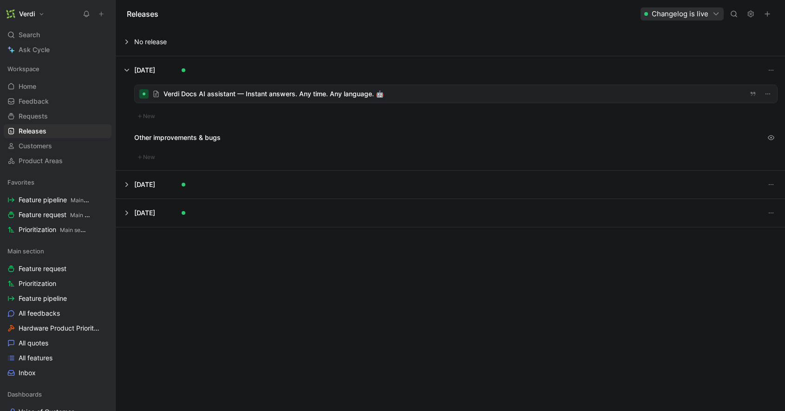
click at [771, 14] on button "button" at bounding box center [767, 13] width 13 height 13
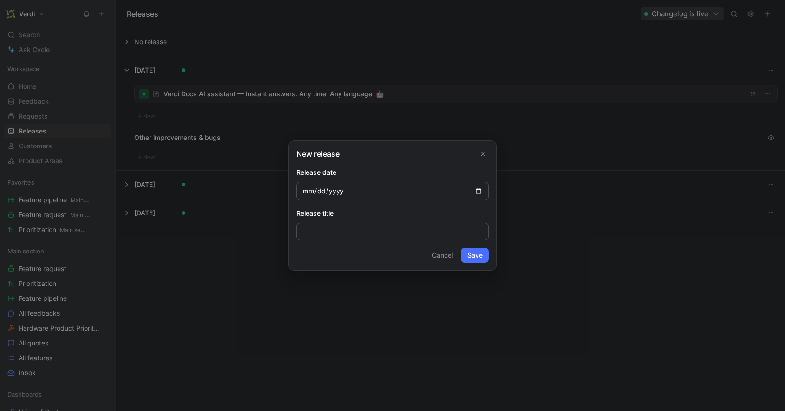
click at [481, 154] on icon "Close" at bounding box center [483, 153] width 7 height 7
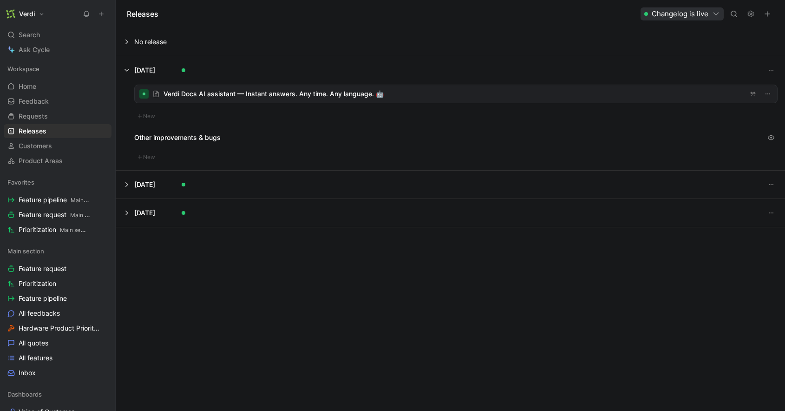
click at [768, 14] on icon "button" at bounding box center [767, 13] width 7 height 7
click at [704, 45] on div at bounding box center [392, 205] width 785 height 411
click at [154, 42] on button at bounding box center [450, 42] width 668 height 28
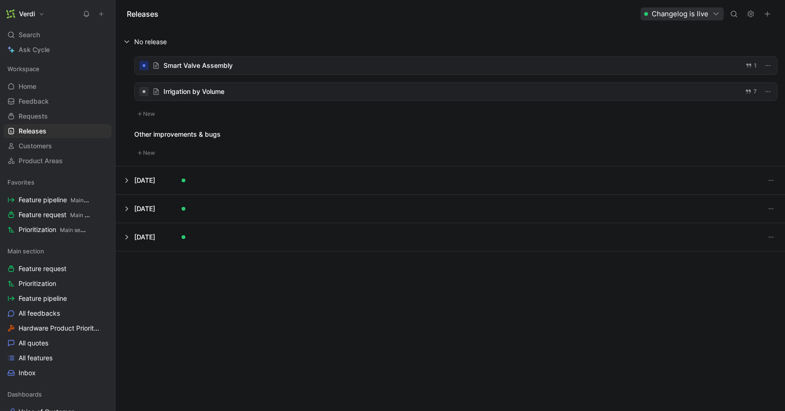
click at [201, 65] on div at bounding box center [456, 66] width 642 height 18
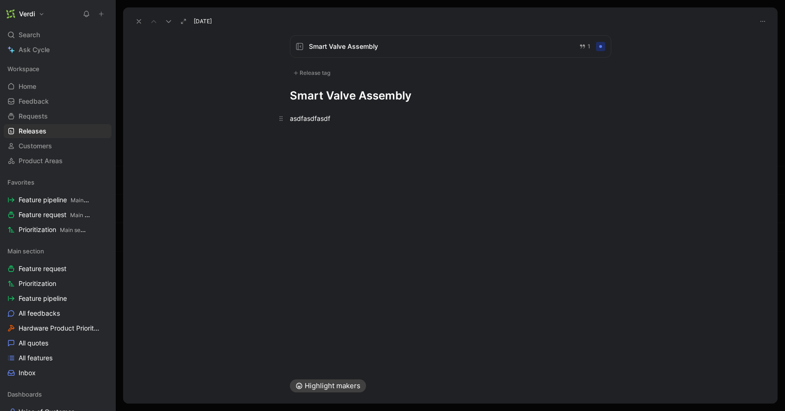
click at [325, 118] on div "asdfasdfasdf" at bounding box center [450, 118] width 321 height 10
click at [350, 123] on p "asdfasdfasdf" at bounding box center [450, 118] width 357 height 15
click at [142, 24] on icon at bounding box center [138, 21] width 7 height 7
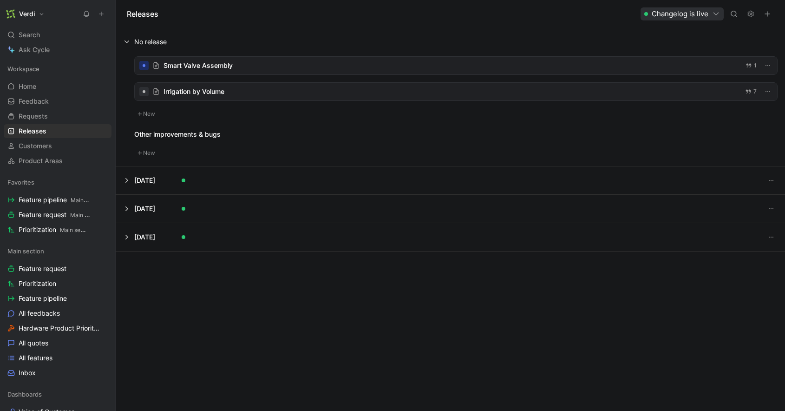
click at [771, 15] on icon "button" at bounding box center [767, 13] width 7 height 7
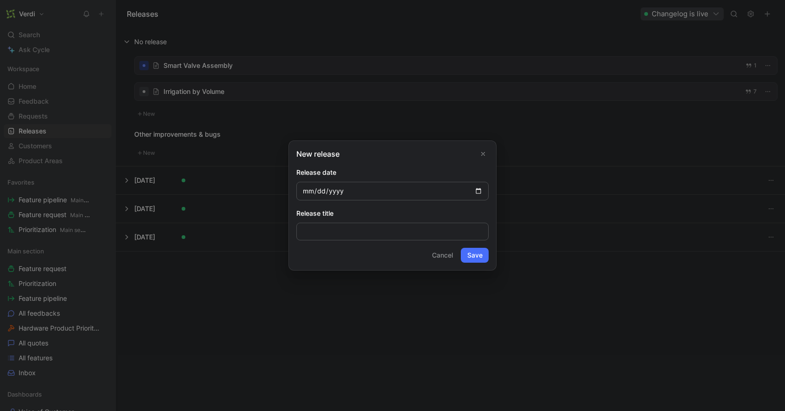
click at [483, 153] on use "Close" at bounding box center [483, 153] width 3 height 3
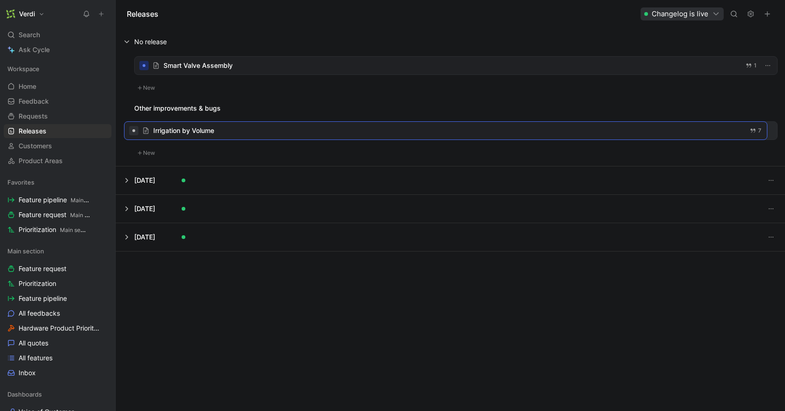
drag, startPoint x: 248, startPoint y: 94, endPoint x: 239, endPoint y: 131, distance: 38.0
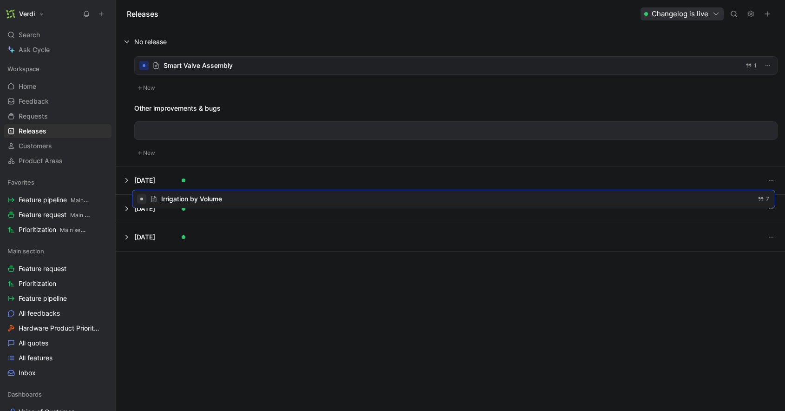
drag, startPoint x: 208, startPoint y: 141, endPoint x: 207, endPoint y: 196, distance: 55.3
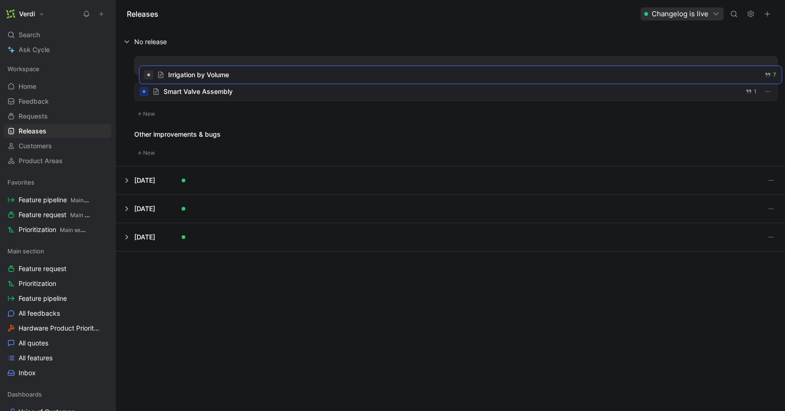
drag, startPoint x: 178, startPoint y: 127, endPoint x: 183, endPoint y: 74, distance: 53.1
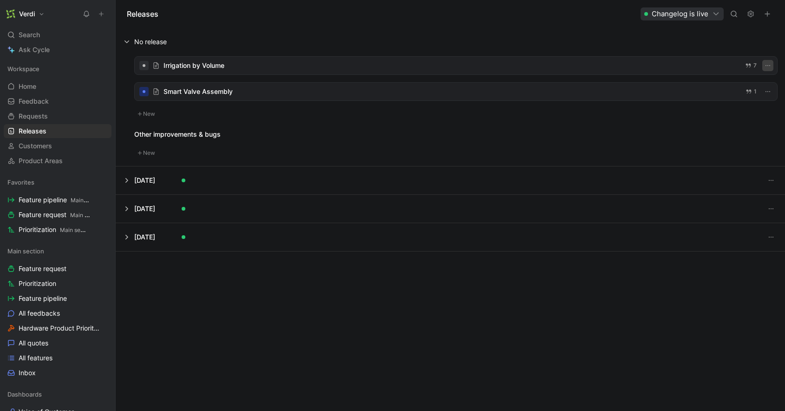
click at [771, 67] on icon "button" at bounding box center [767, 65] width 7 height 7
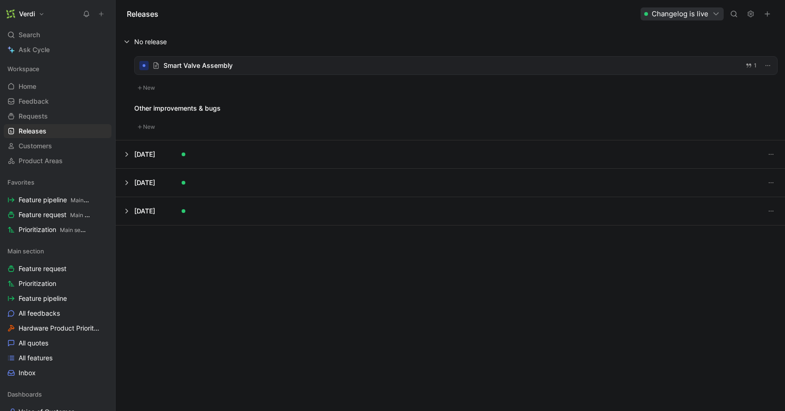
click at [157, 156] on button at bounding box center [450, 154] width 668 height 28
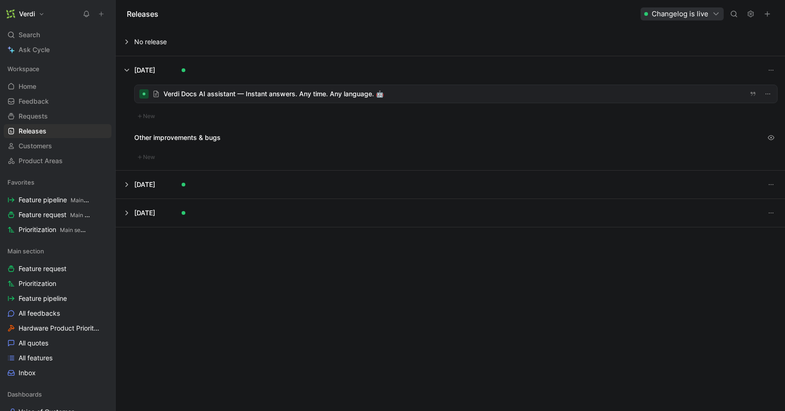
click at [175, 184] on button at bounding box center [450, 184] width 668 height 28
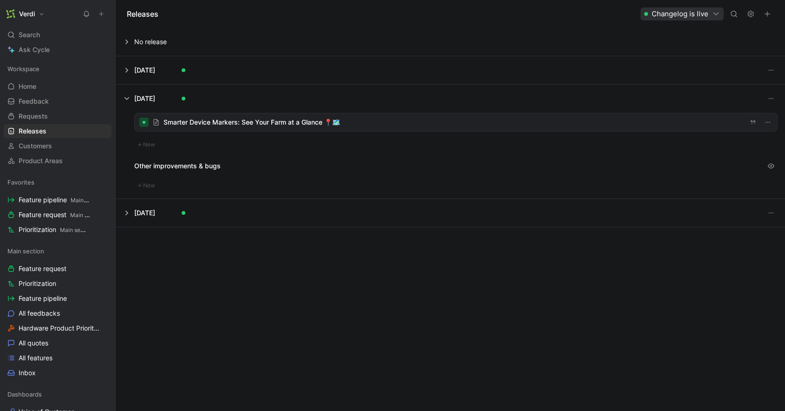
click at [180, 209] on div at bounding box center [183, 212] width 7 height 7
click at [184, 214] on div at bounding box center [184, 213] width 4 height 4
click at [152, 215] on button at bounding box center [450, 213] width 668 height 28
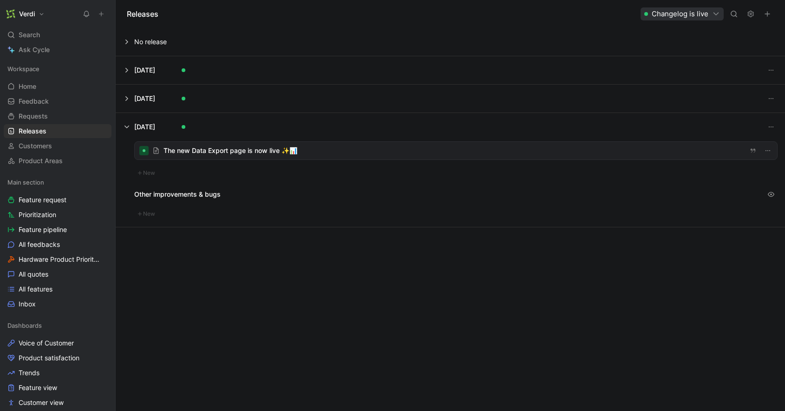
click at [169, 105] on button at bounding box center [450, 99] width 668 height 28
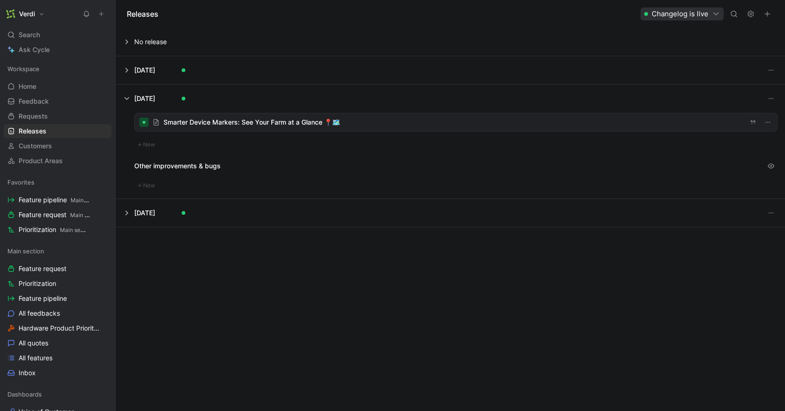
click at [163, 82] on button at bounding box center [450, 70] width 668 height 28
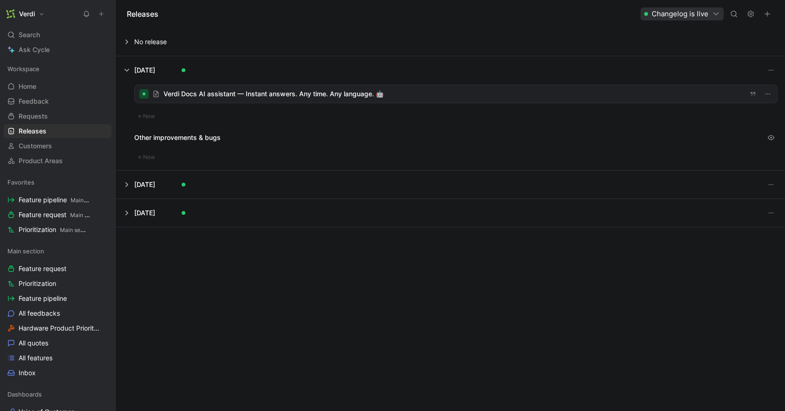
click at [157, 40] on button at bounding box center [450, 42] width 668 height 28
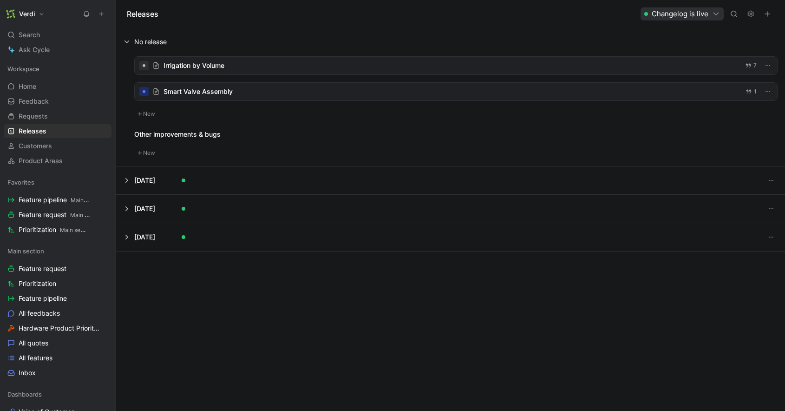
click at [189, 61] on div at bounding box center [456, 66] width 642 height 18
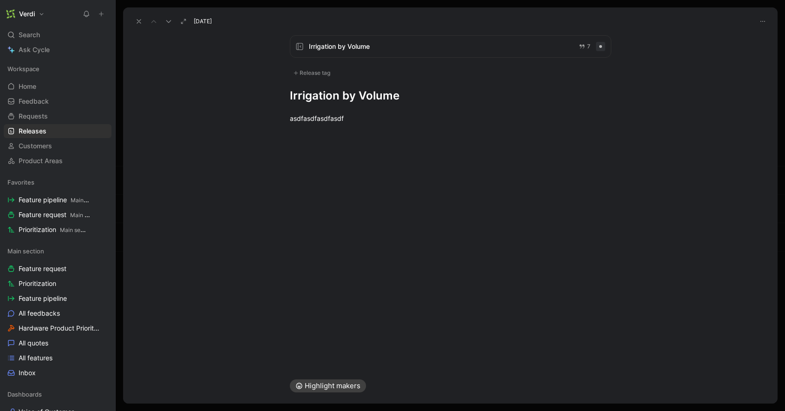
click at [336, 92] on h1 "Irrigation by Volume" at bounding box center [450, 95] width 321 height 15
click at [141, 22] on icon at bounding box center [138, 21] width 7 height 7
click at [141, 22] on div "Releases Changelog is live" at bounding box center [450, 14] width 669 height 28
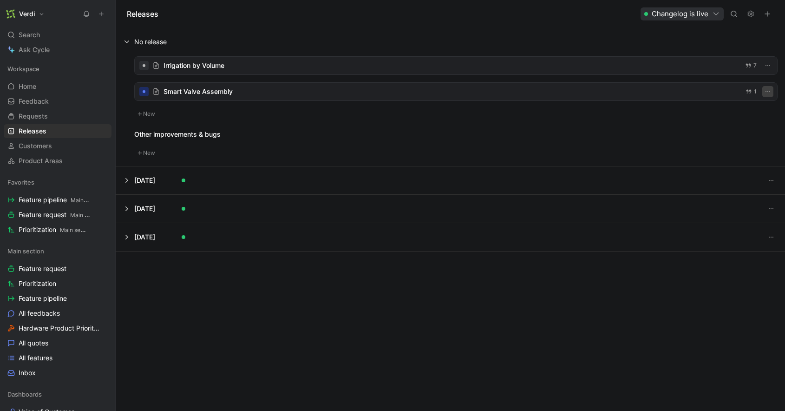
click at [771, 93] on icon "button" at bounding box center [767, 91] width 7 height 7
click at [714, 15] on div at bounding box center [392, 205] width 785 height 411
click at [711, 15] on button "Changelog is live" at bounding box center [681, 13] width 83 height 13
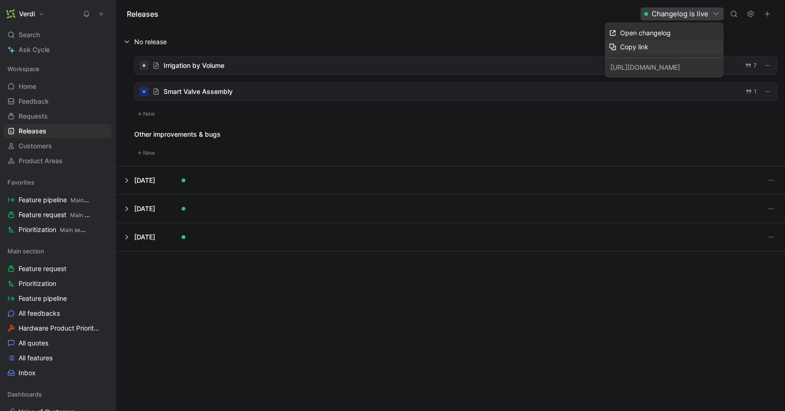
click at [666, 51] on div "Copy link" at bounding box center [669, 46] width 99 height 11
